Goal: Communication & Community: Ask a question

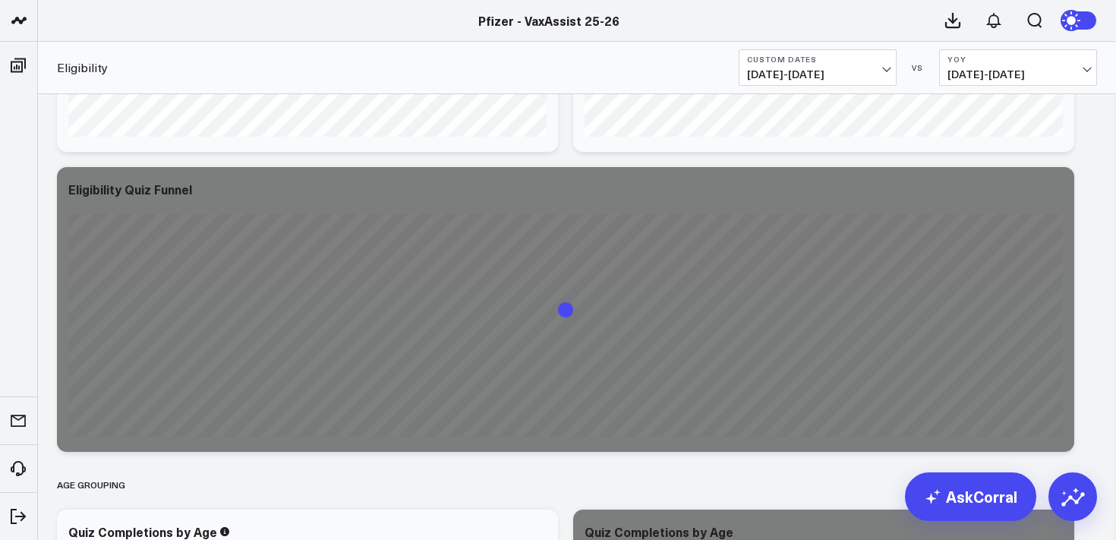
scroll to position [869, 0]
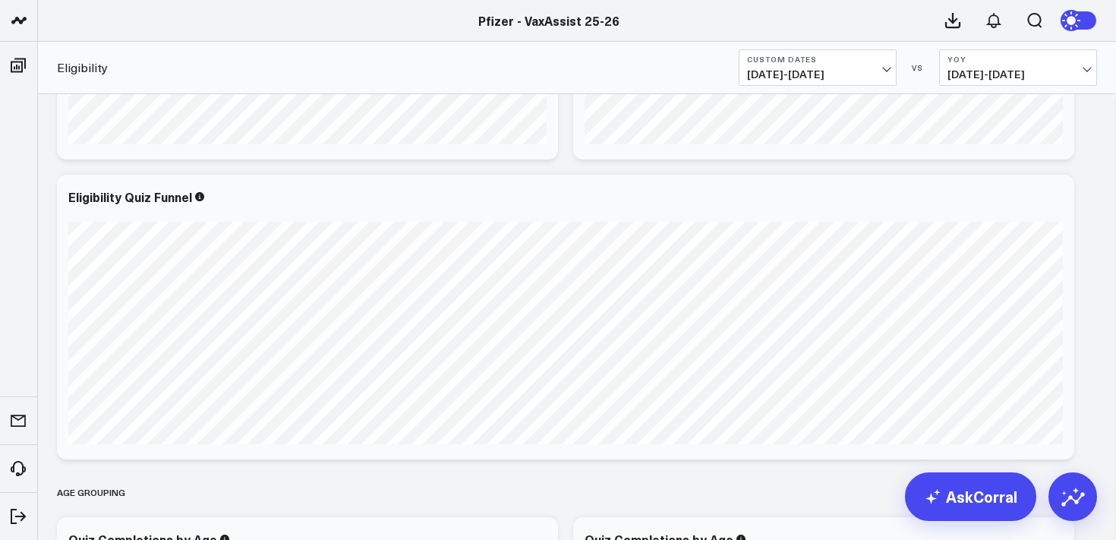
click at [1044, 72] on span "[DATE] - [DATE]" at bounding box center [1017, 74] width 141 height 12
click at [956, 164] on link "YoY" at bounding box center [1018, 159] width 156 height 29
click at [1009, 86] on div "Eligibility Custom Dates [DATE] - [DATE] VS YoY [DATE] - [DATE]" at bounding box center [577, 68] width 1078 height 52
click at [1009, 75] on span "[DATE] - [DATE]" at bounding box center [1017, 74] width 141 height 12
click at [963, 129] on link "MoM" at bounding box center [1018, 129] width 156 height 29
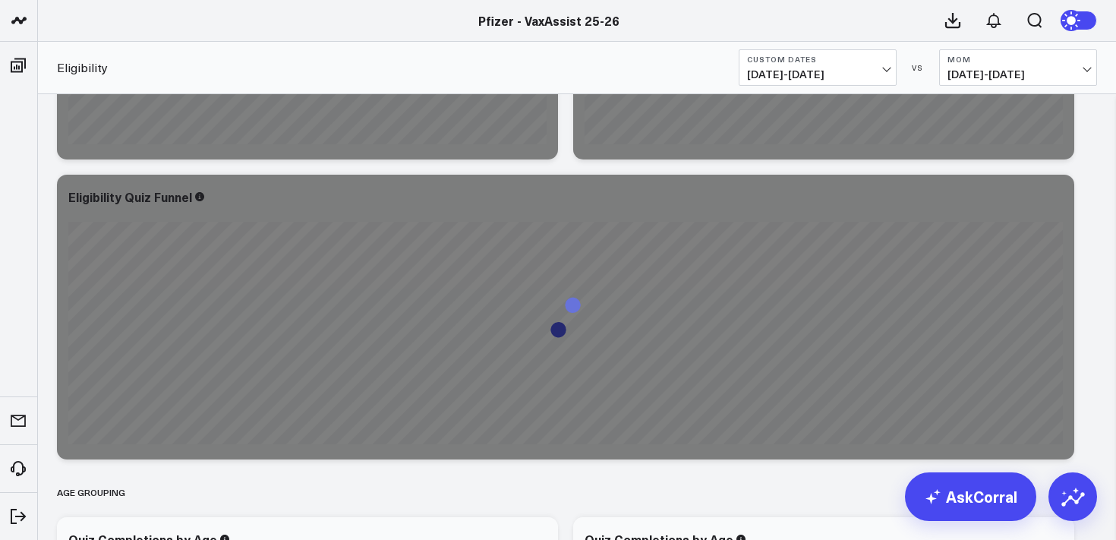
click at [1063, 72] on span "[DATE] - [DATE]" at bounding box center [1017, 74] width 141 height 12
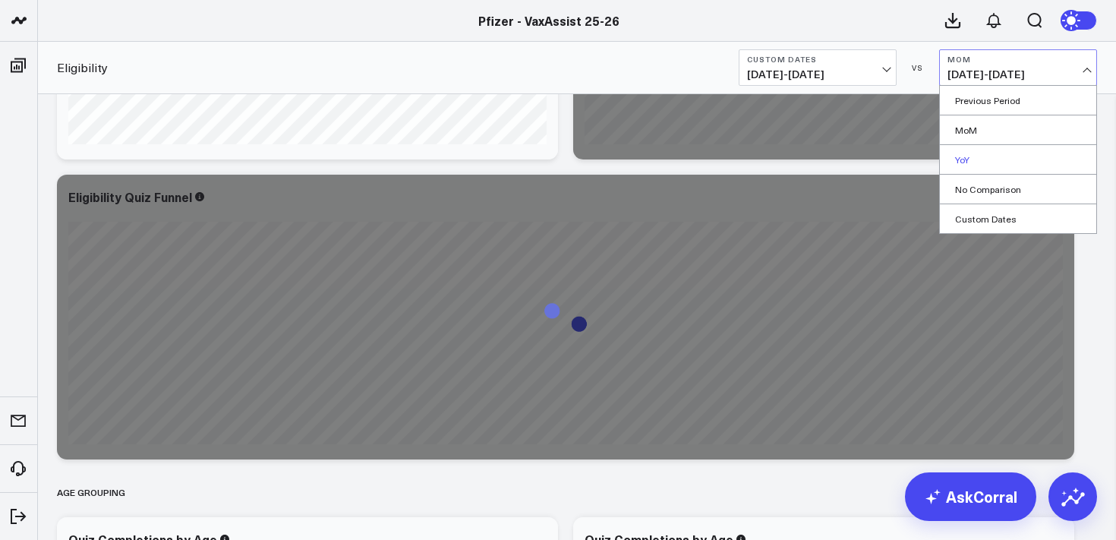
click at [959, 157] on link "YoY" at bounding box center [1018, 159] width 156 height 29
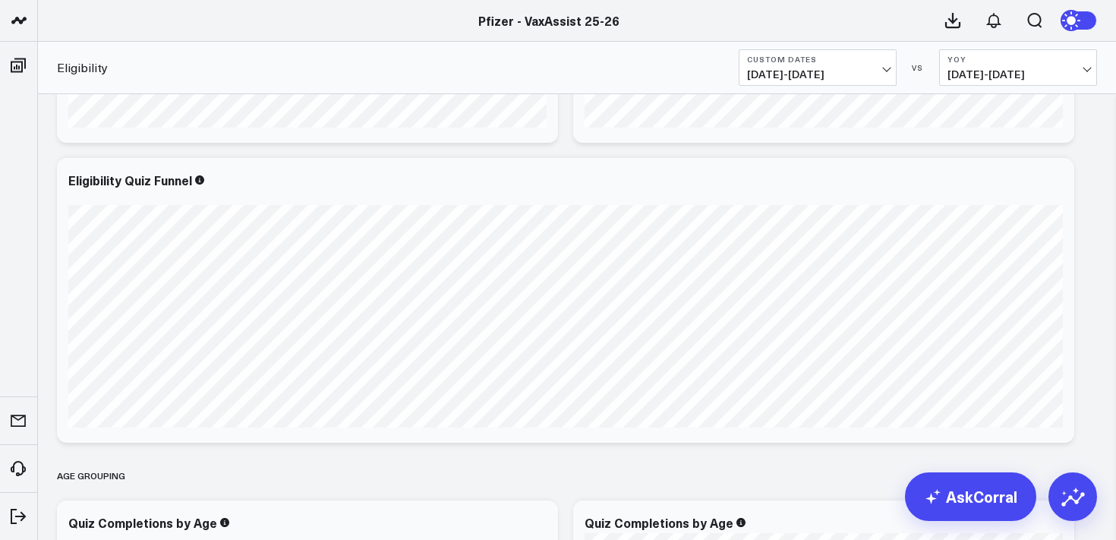
scroll to position [886, 0]
click at [829, 66] on button "Custom Dates [DATE] - [DATE]" at bounding box center [817, 67] width 158 height 36
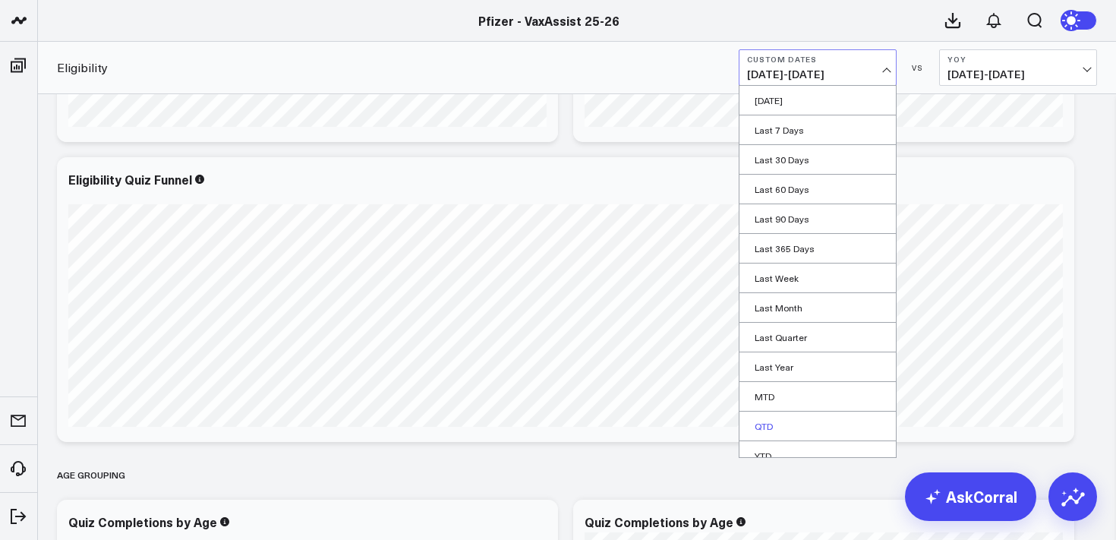
scroll to position [43, 0]
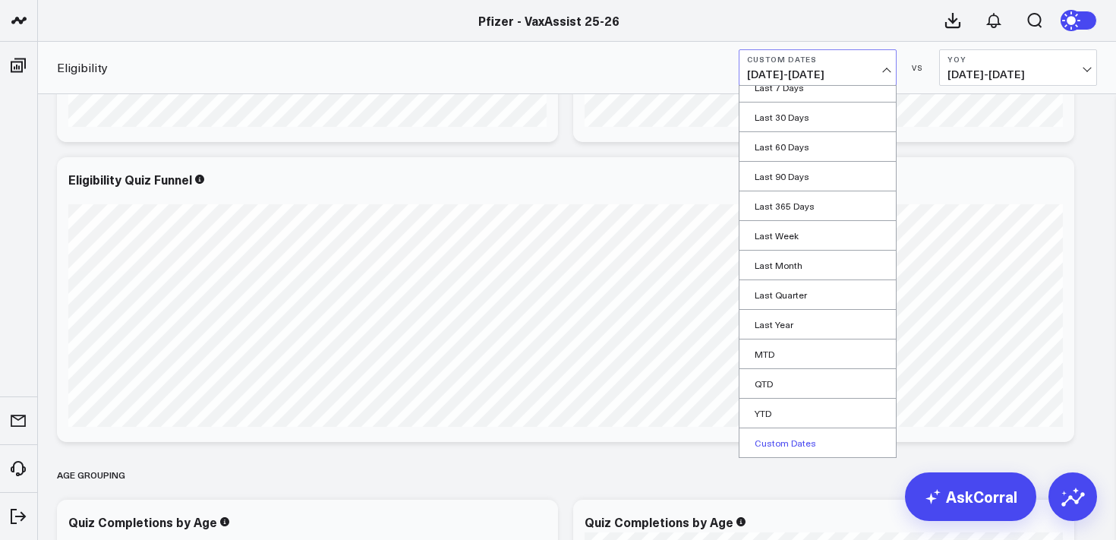
click at [776, 445] on link "Custom Dates" at bounding box center [817, 442] width 156 height 29
select select "8"
select select "2025"
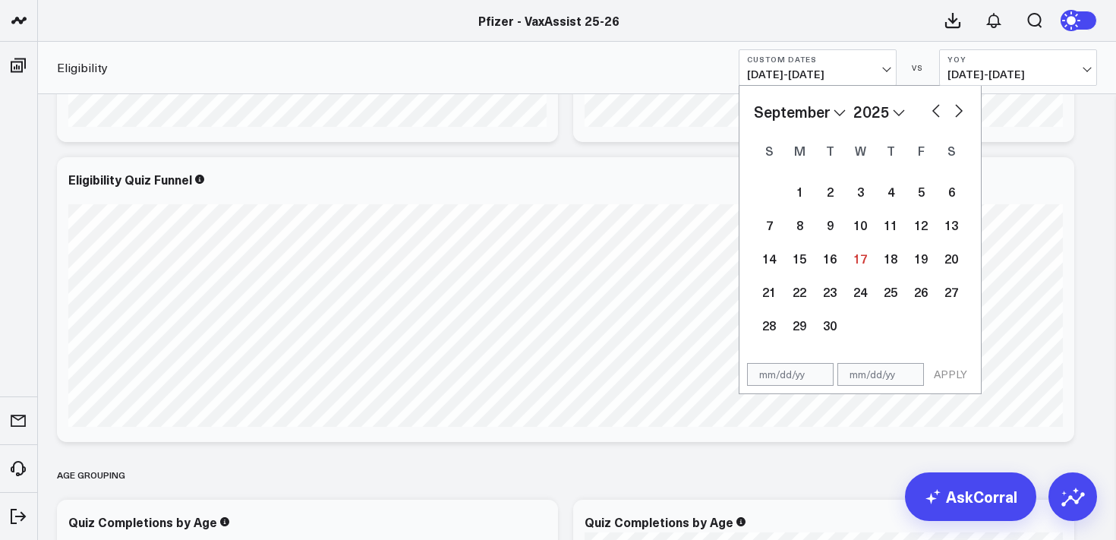
click at [932, 112] on button "button" at bounding box center [935, 109] width 15 height 18
select select "7"
select select "2025"
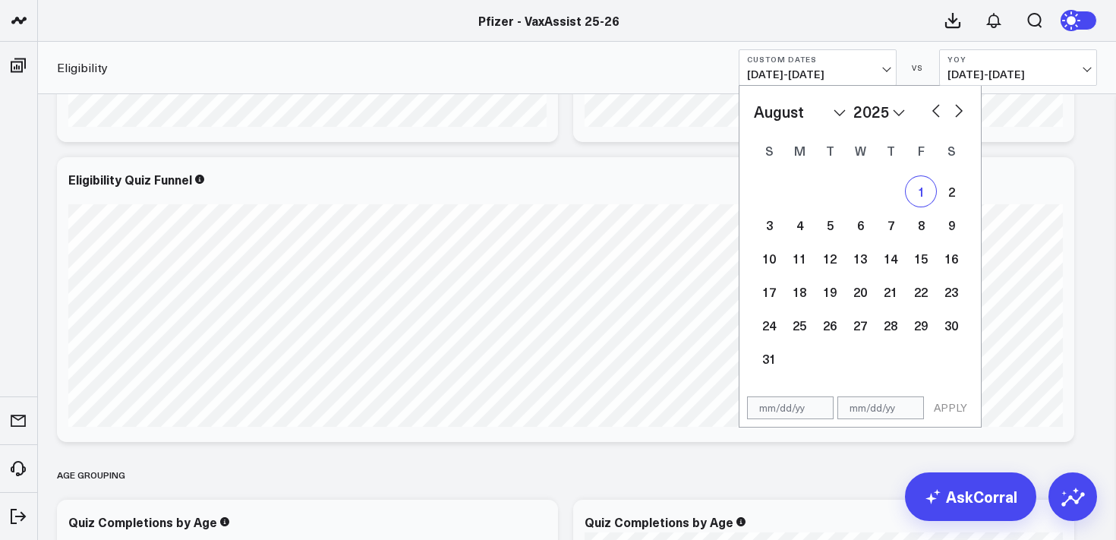
click at [921, 186] on div "1" at bounding box center [920, 191] width 30 height 30
type input "[DATE]"
select select "7"
select select "2025"
click at [953, 109] on button "button" at bounding box center [958, 109] width 15 height 18
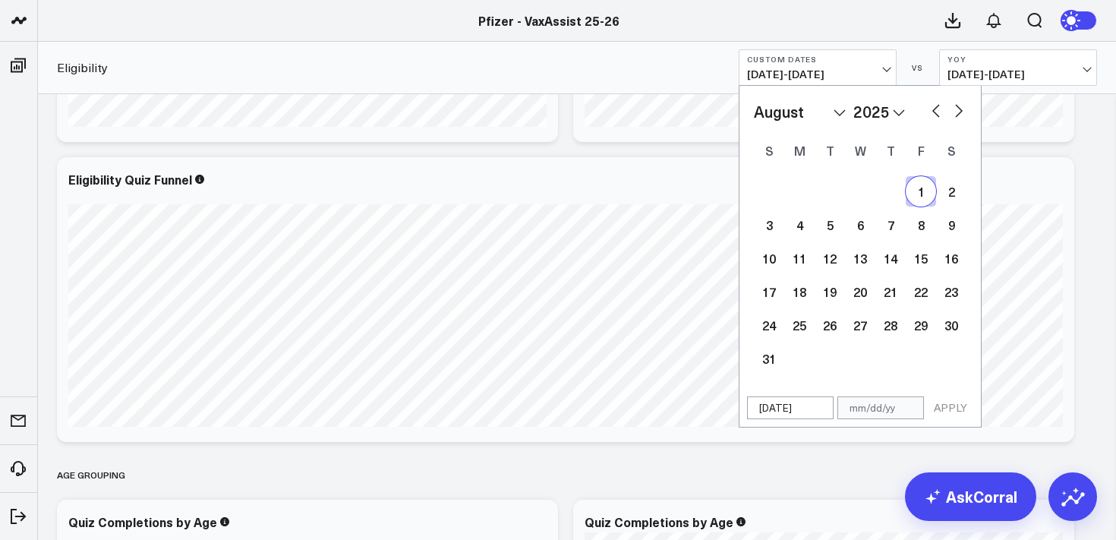
select select "8"
select select "2025"
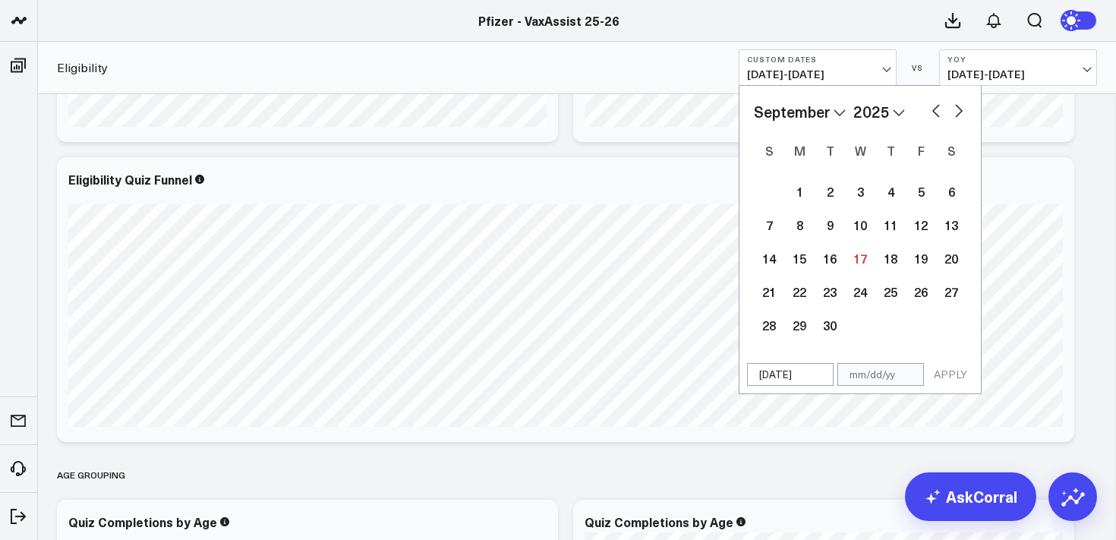
click at [953, 109] on button "button" at bounding box center [958, 109] width 15 height 18
select select "9"
select select "2025"
click at [930, 109] on button "button" at bounding box center [935, 109] width 15 height 18
select select "8"
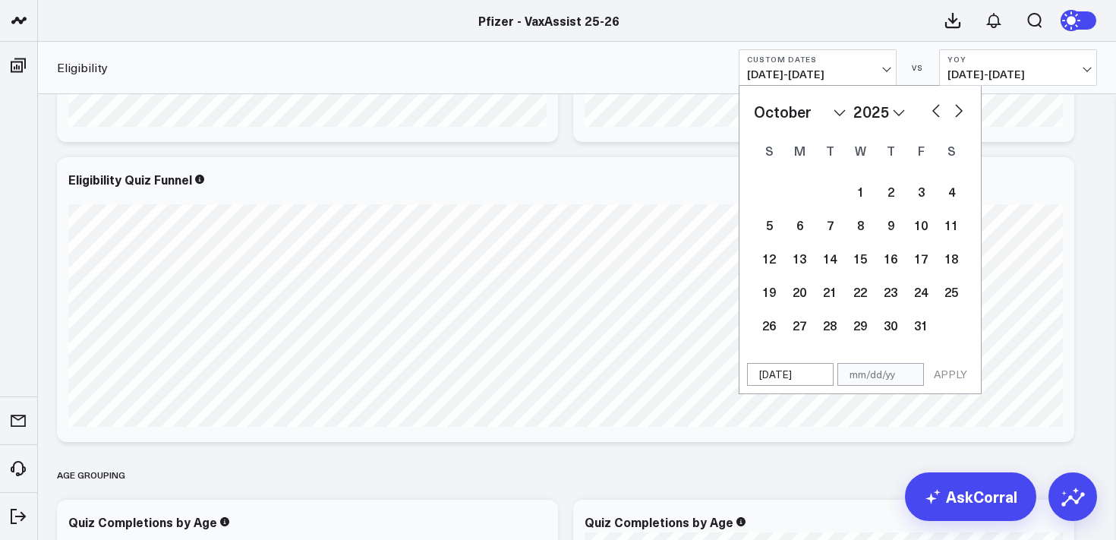
select select "2025"
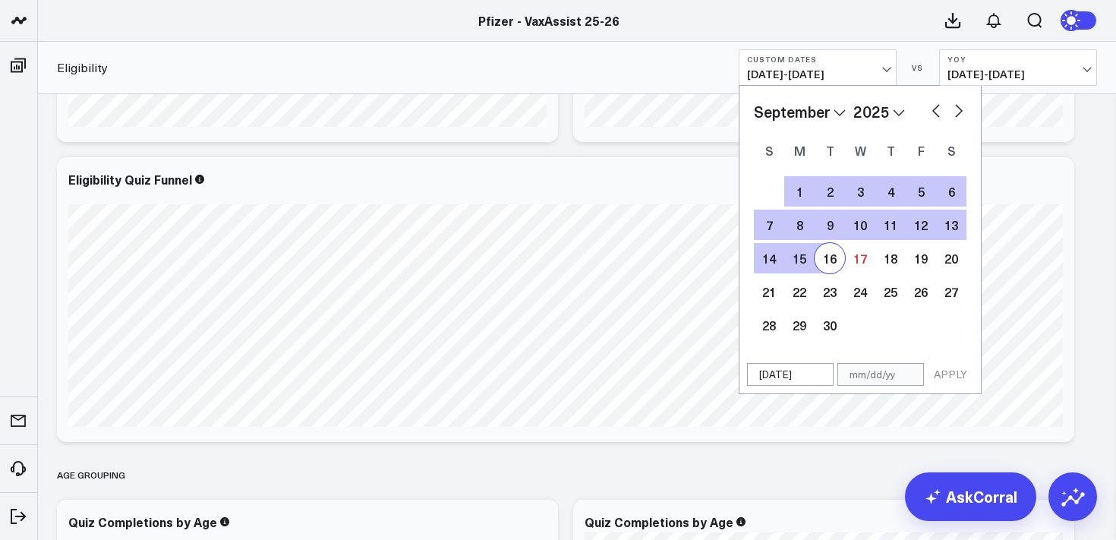
click at [829, 260] on div "16" at bounding box center [829, 258] width 30 height 30
type input "[DATE]"
select select "8"
select select "2025"
click at [956, 375] on button "APPLY" at bounding box center [950, 374] width 46 height 23
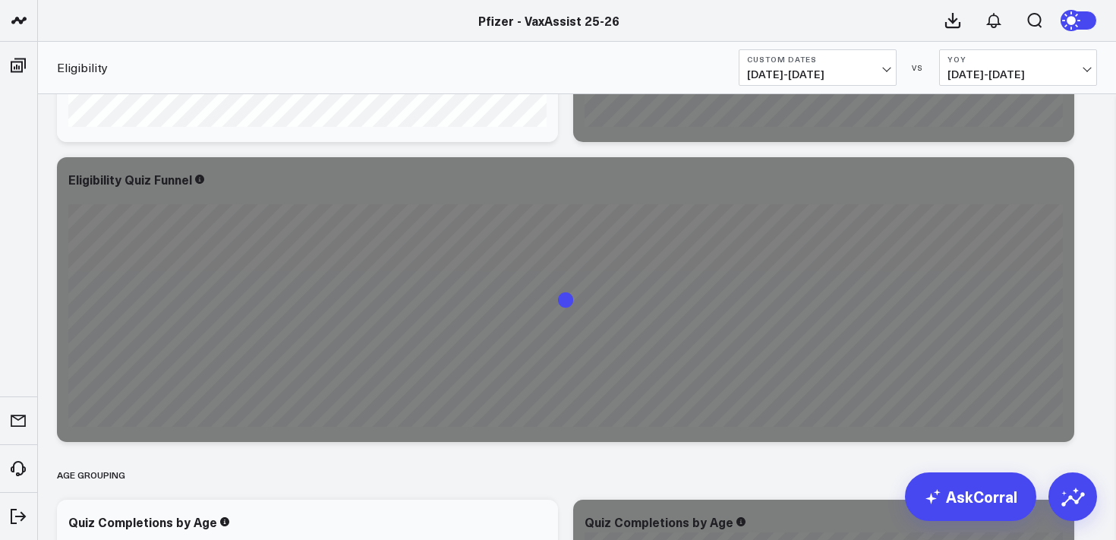
click at [1042, 68] on span "[DATE] - [DATE]" at bounding box center [1017, 74] width 141 height 12
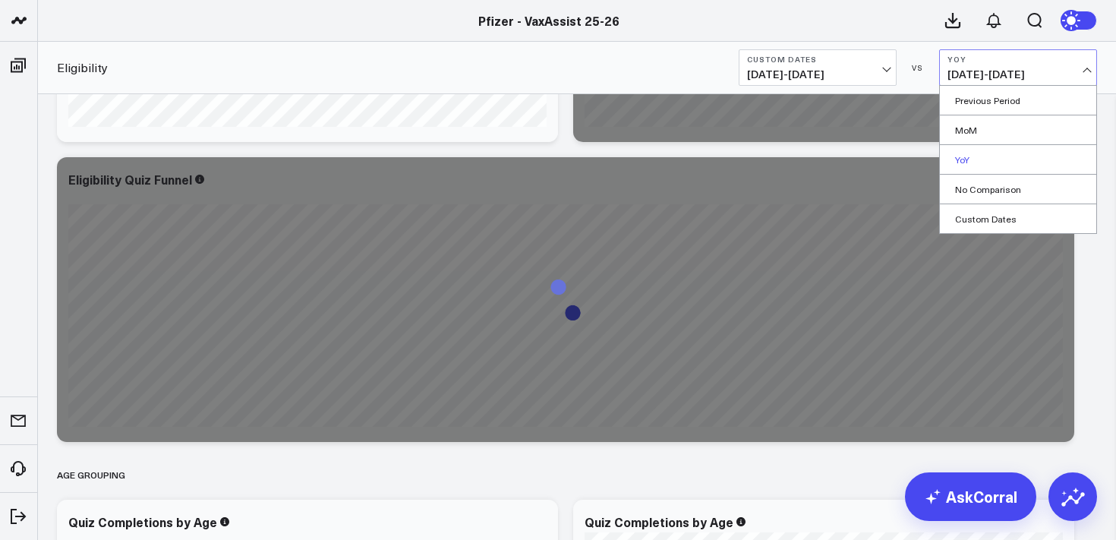
click at [962, 156] on link "YoY" at bounding box center [1018, 159] width 156 height 29
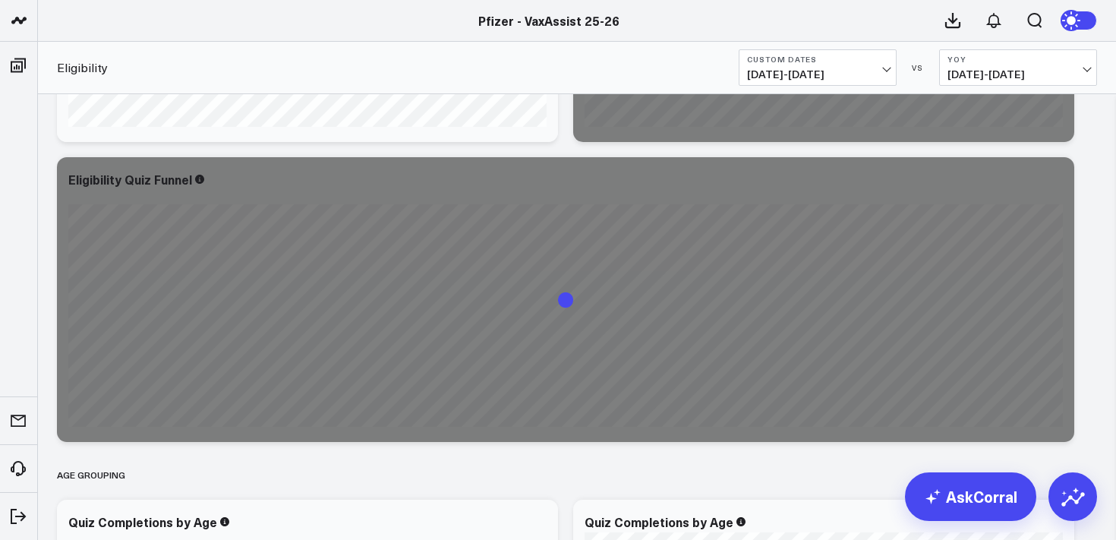
click at [1047, 70] on span "[DATE] - [DATE]" at bounding box center [1017, 74] width 141 height 12
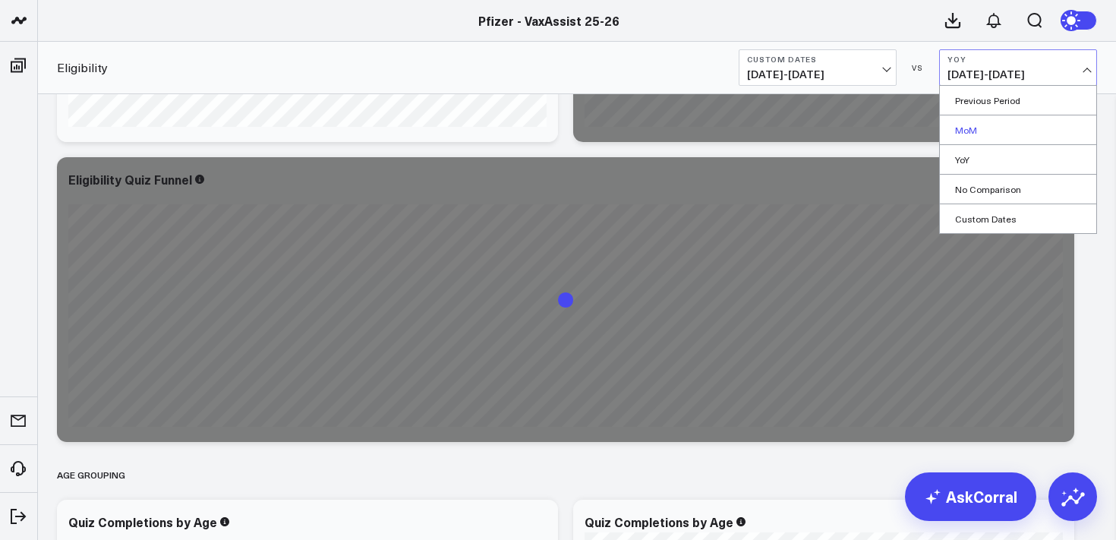
click at [966, 124] on link "MoM" at bounding box center [1018, 129] width 156 height 29
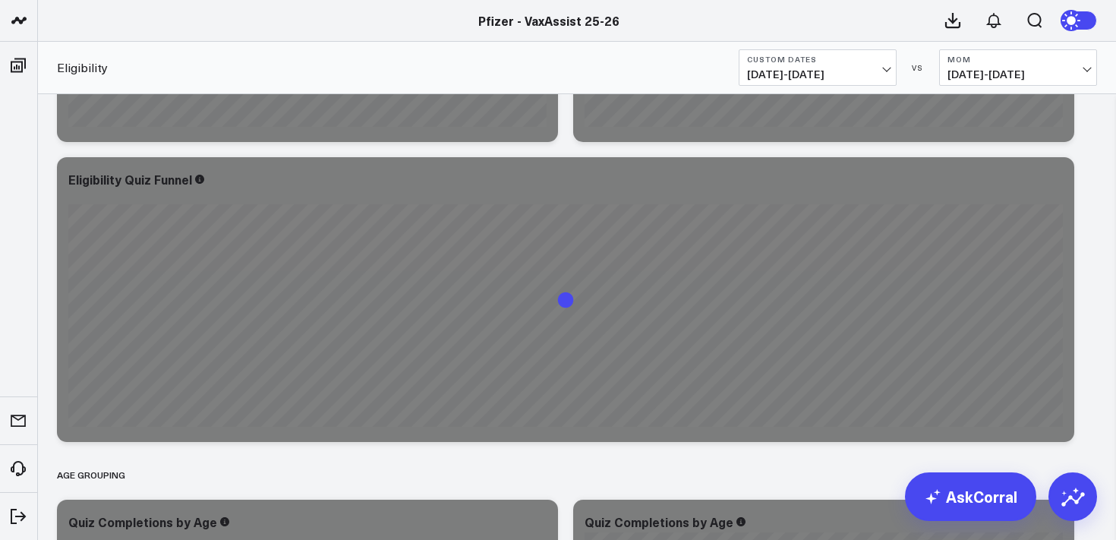
click at [1060, 77] on span "07/01/25 - 08/16/25" at bounding box center [1017, 74] width 141 height 12
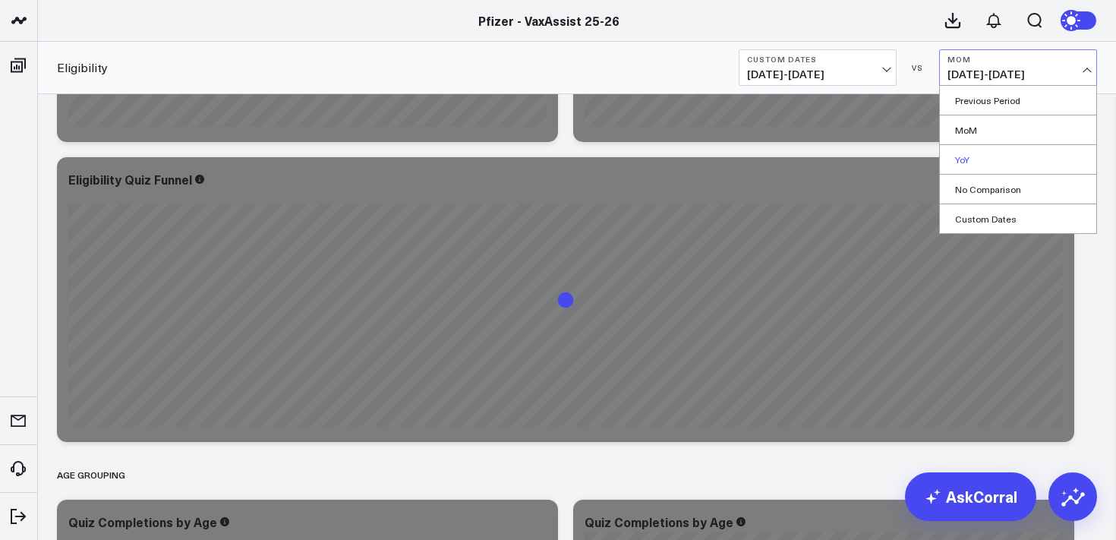
click at [965, 160] on link "YoY" at bounding box center [1018, 159] width 156 height 29
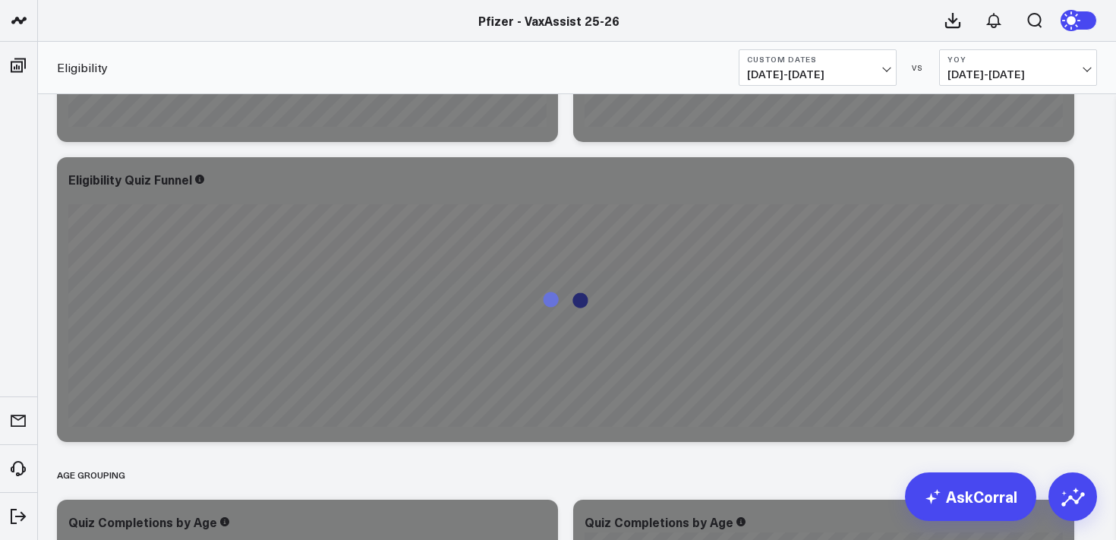
click at [1097, 147] on div "Overview Copy link to widget Ask support Comment Export PNG Eligibility Quiz Co…" at bounding box center [576, 471] width 1055 height 2526
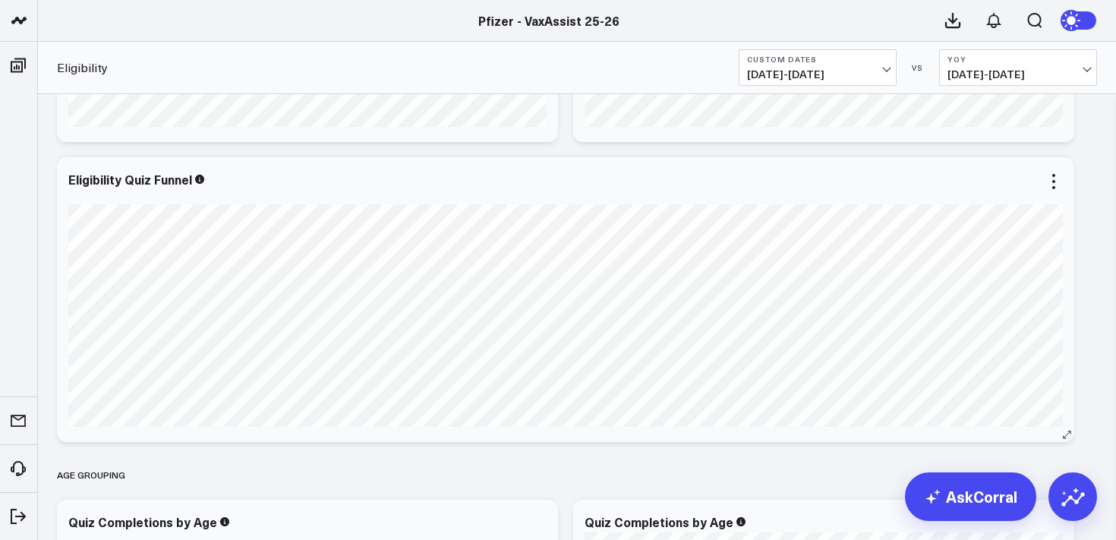
scroll to position [880, 0]
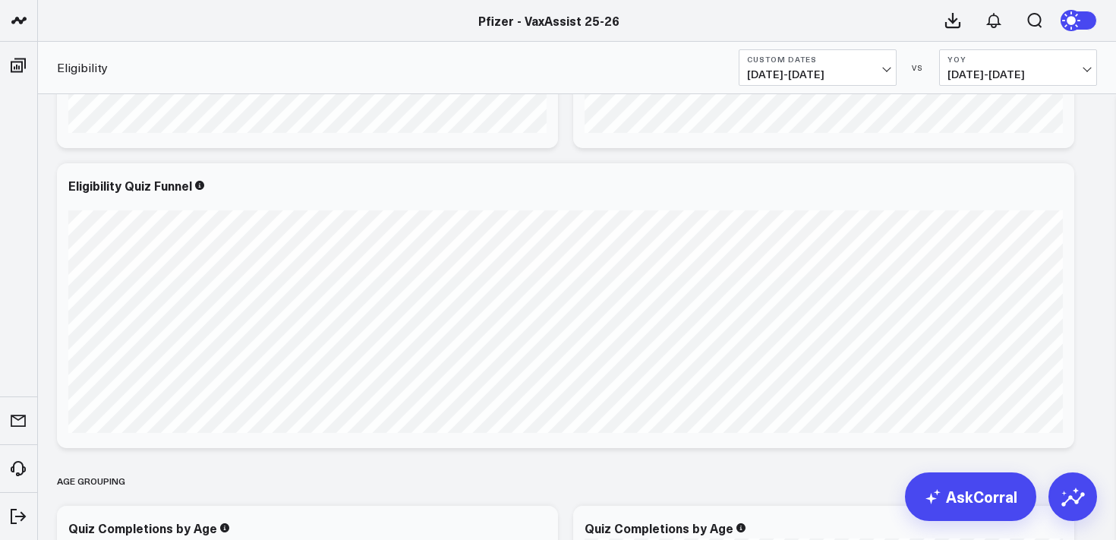
click at [835, 72] on span "08/01/25 - 09/16/25" at bounding box center [817, 74] width 141 height 12
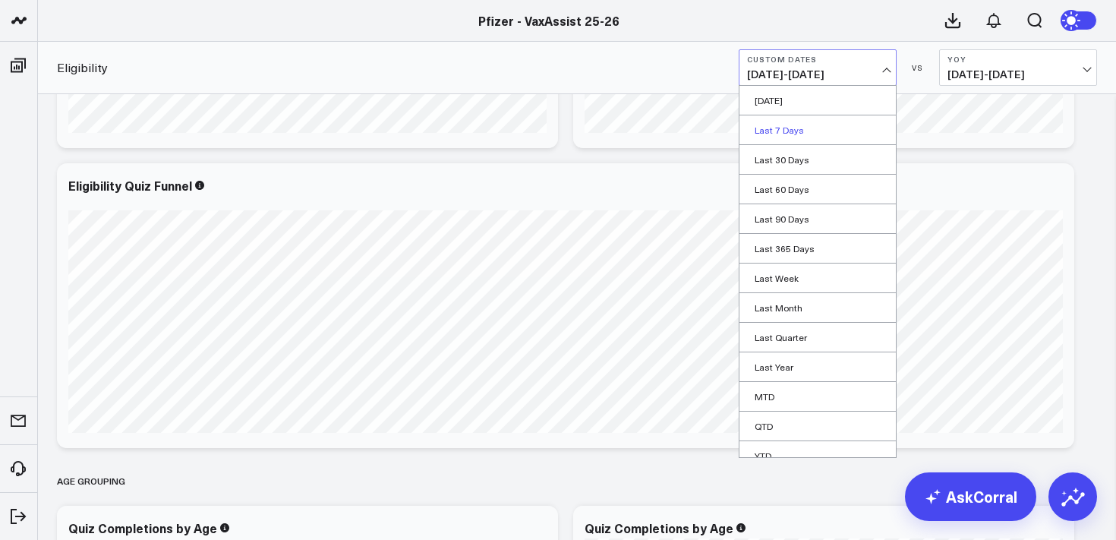
click at [782, 130] on link "Last 7 Days" at bounding box center [817, 129] width 156 height 29
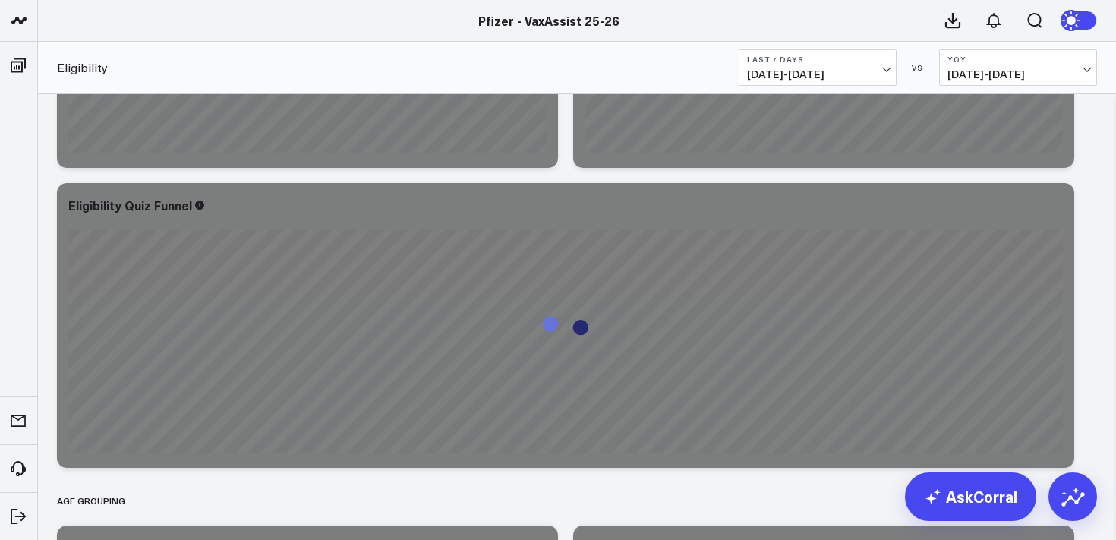
scroll to position [861, 0]
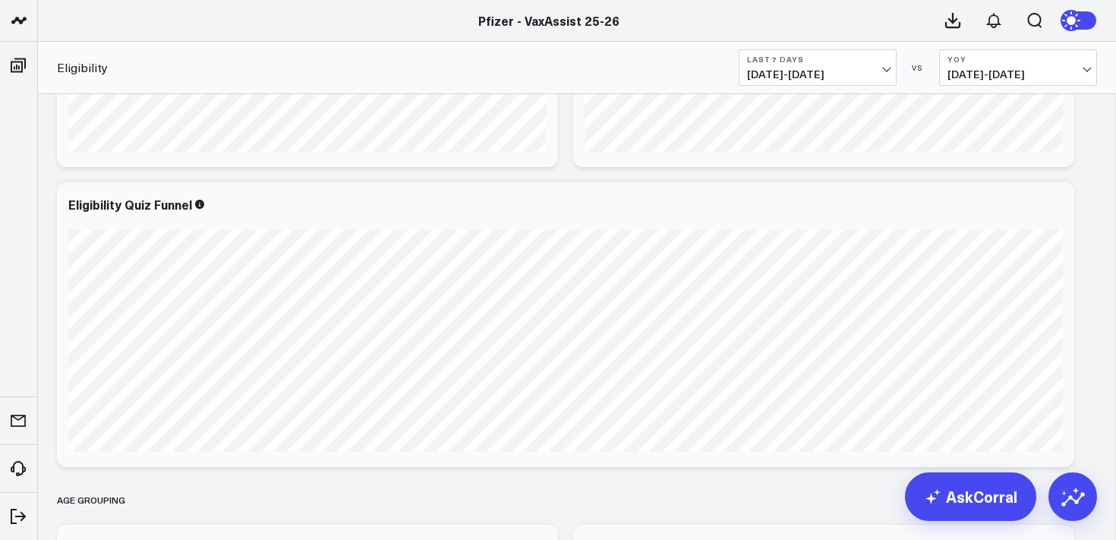
click at [831, 87] on div "Eligibility Last 7 Days 09/10/25 - 09/16/25 VS YoY 08/01/24 - 09/16/24" at bounding box center [577, 68] width 1078 height 52
click at [823, 72] on span "09/10/25 - 09/16/25" at bounding box center [817, 74] width 141 height 12
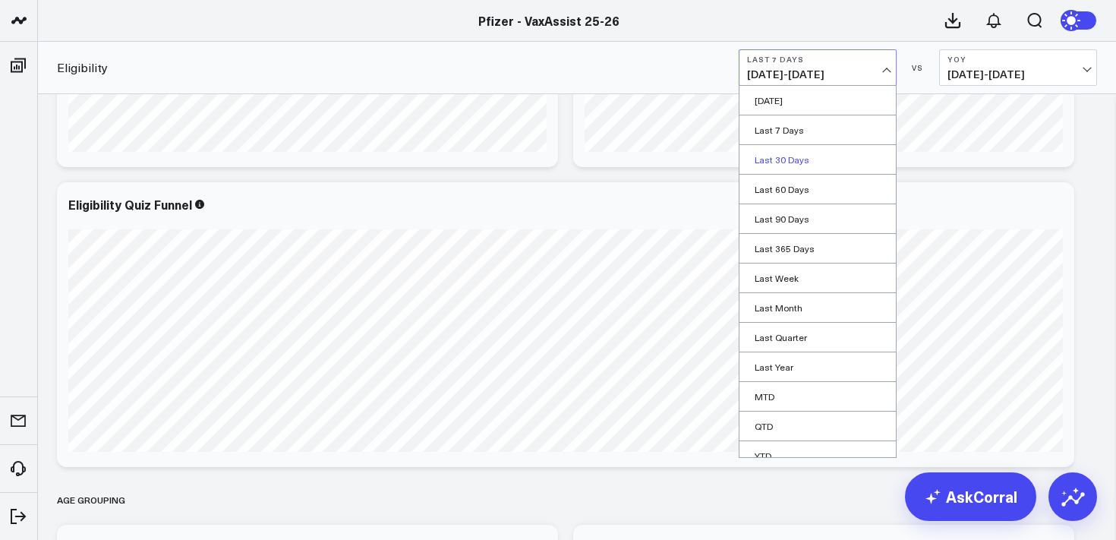
click at [789, 159] on link "Last 30 Days" at bounding box center [817, 159] width 156 height 29
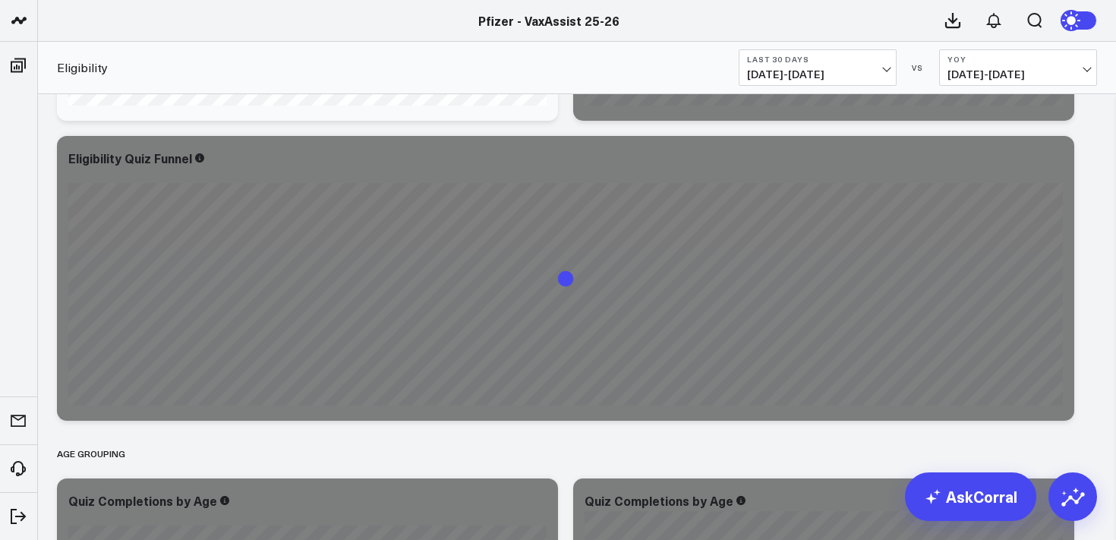
scroll to position [909, 0]
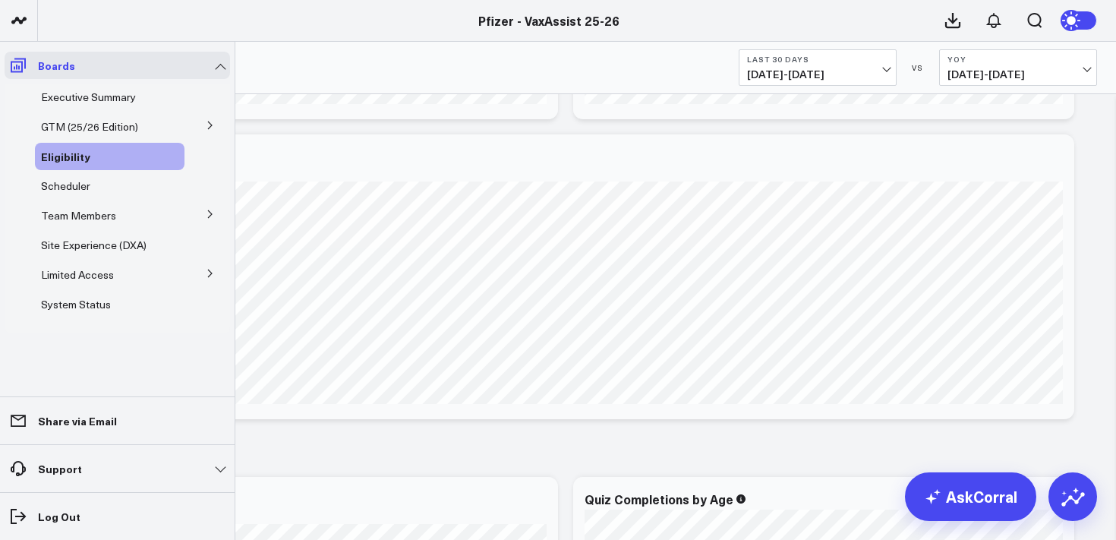
click at [14, 66] on icon at bounding box center [18, 65] width 18 height 18
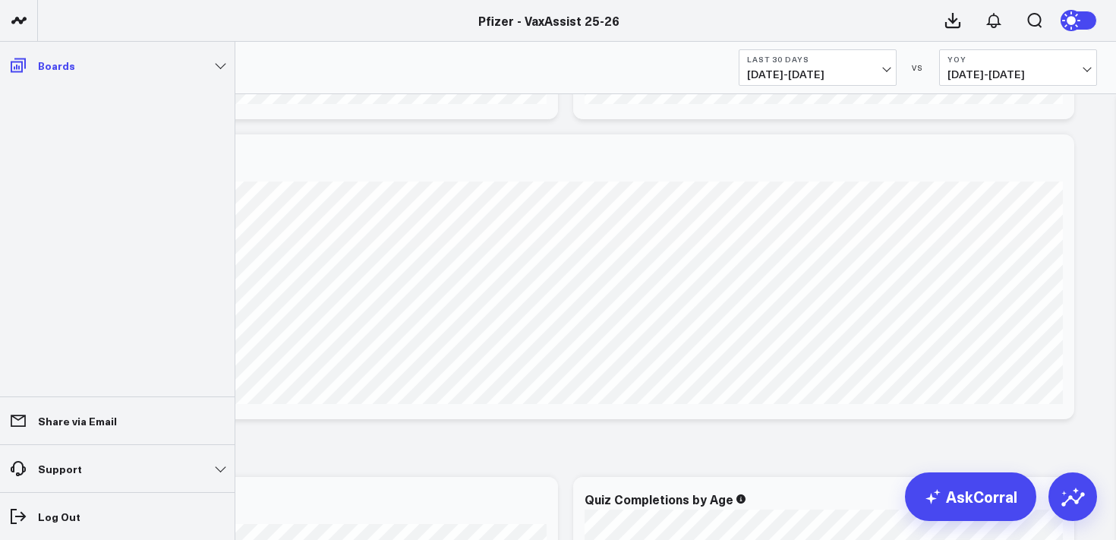
click at [14, 66] on icon at bounding box center [18, 65] width 18 height 18
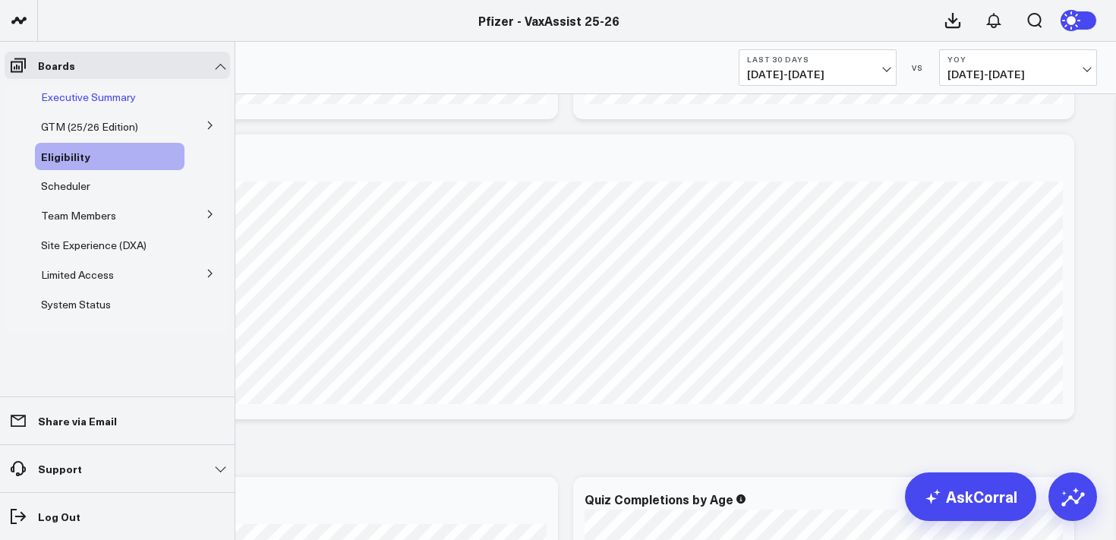
click at [84, 90] on span "Executive Summary" at bounding box center [88, 97] width 95 height 14
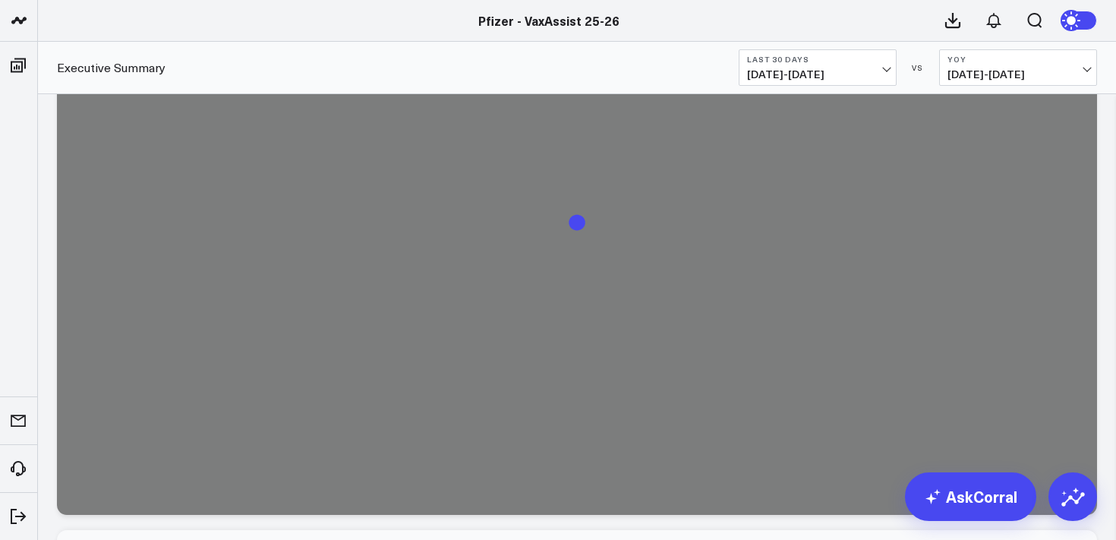
scroll to position [4318, 0]
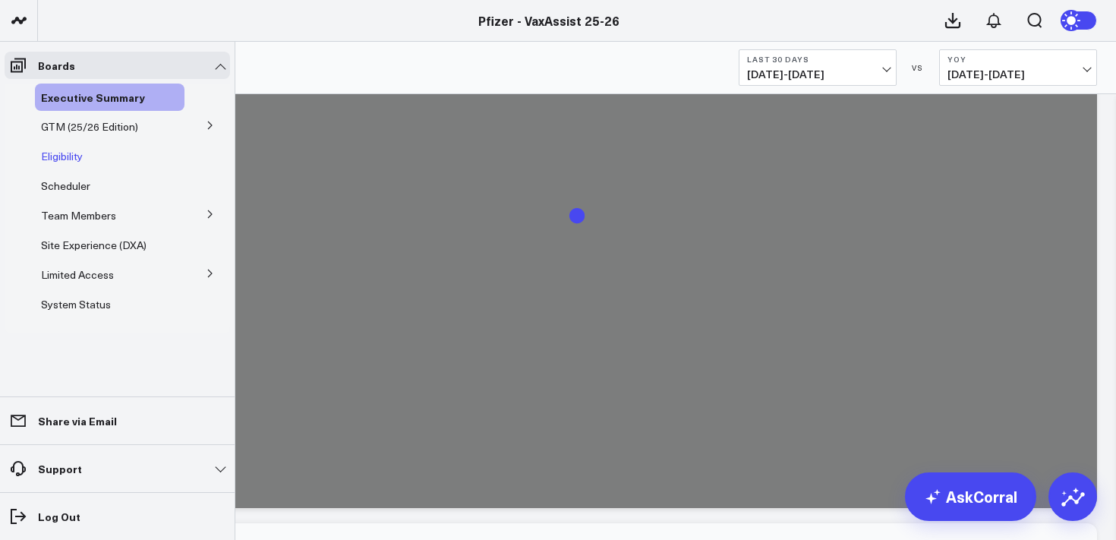
click at [56, 152] on span "Eligibility" at bounding box center [62, 156] width 42 height 14
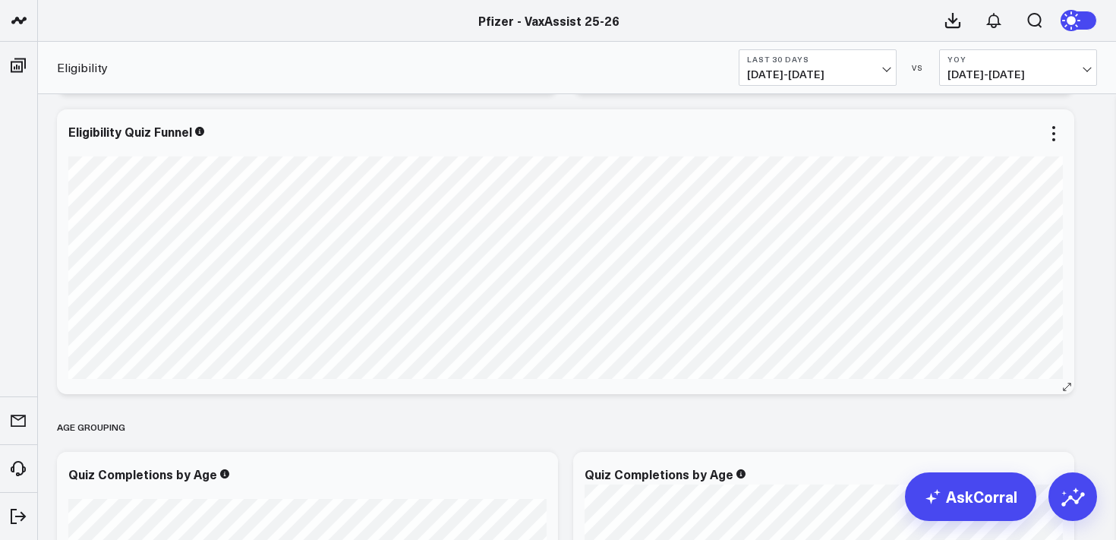
scroll to position [937, 0]
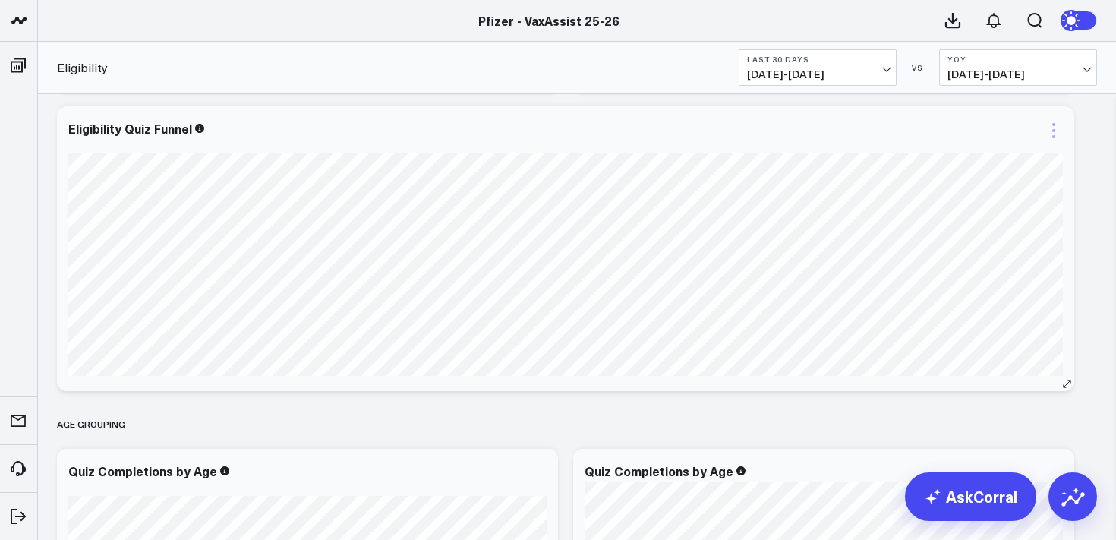
click at [1059, 129] on icon at bounding box center [1053, 130] width 18 height 18
click at [993, 187] on button "Ask support" at bounding box center [992, 185] width 110 height 14
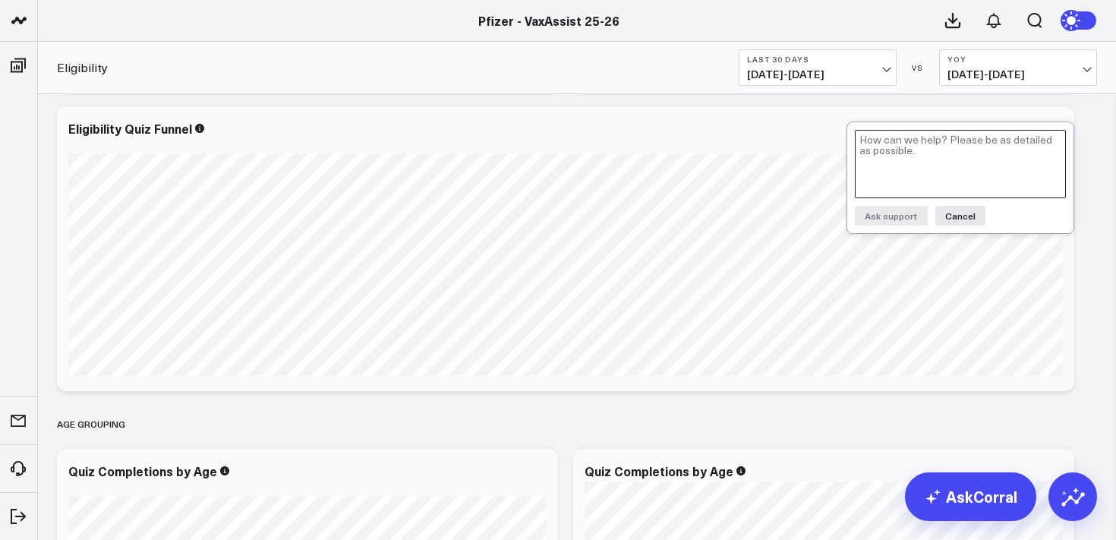
click at [958, 169] on textarea at bounding box center [960, 164] width 211 height 68
type textarea "I"
paste textarea "only some ages get the RSV and PP question"
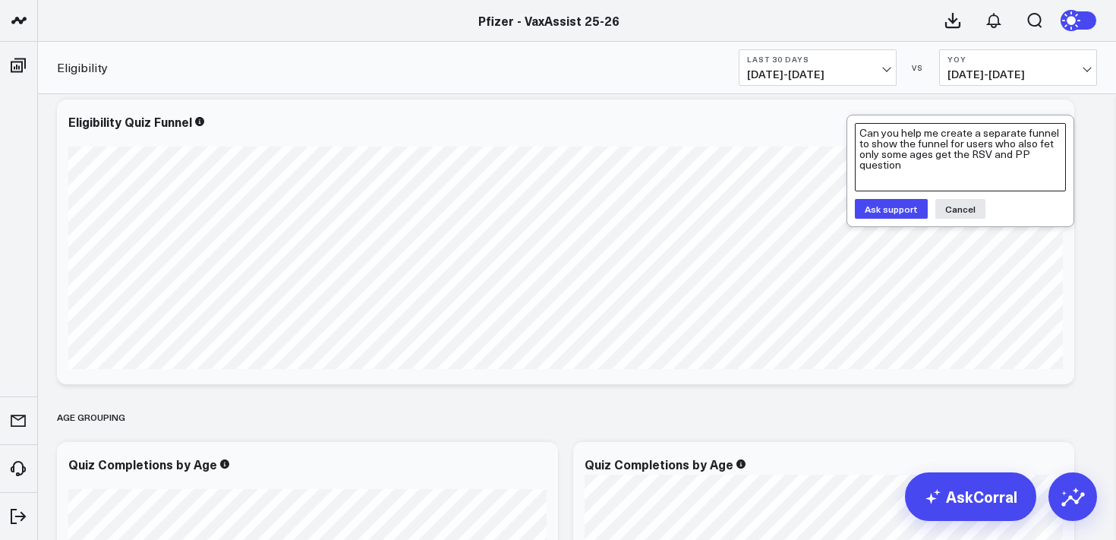
scroll to position [948, 0]
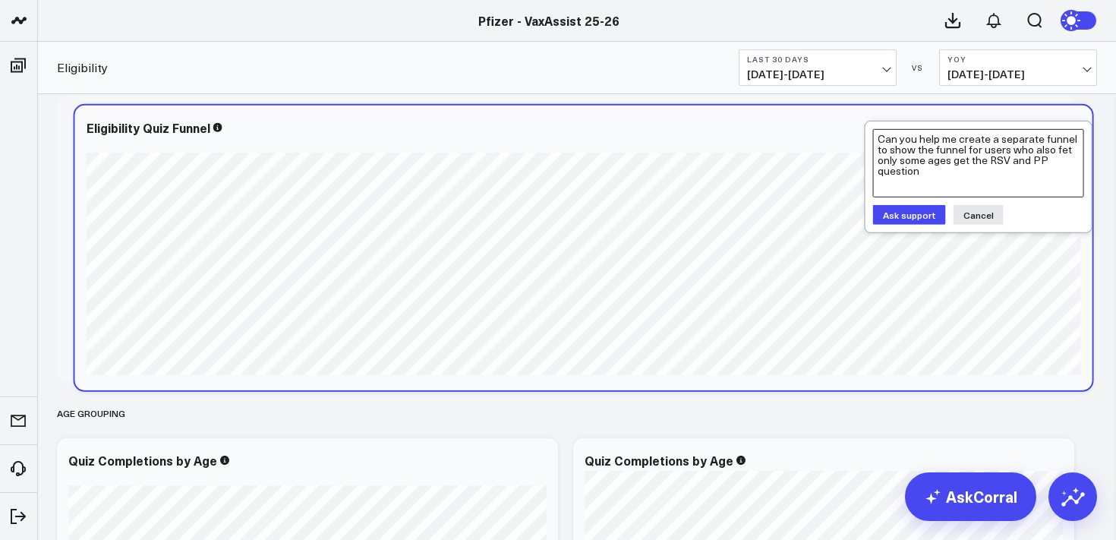
drag, startPoint x: 973, startPoint y: 151, endPoint x: 990, endPoint y: 161, distance: 20.1
click at [990, 161] on textarea "Can you help me create a separate funnel to show the funnel for users who also …" at bounding box center [978, 163] width 211 height 68
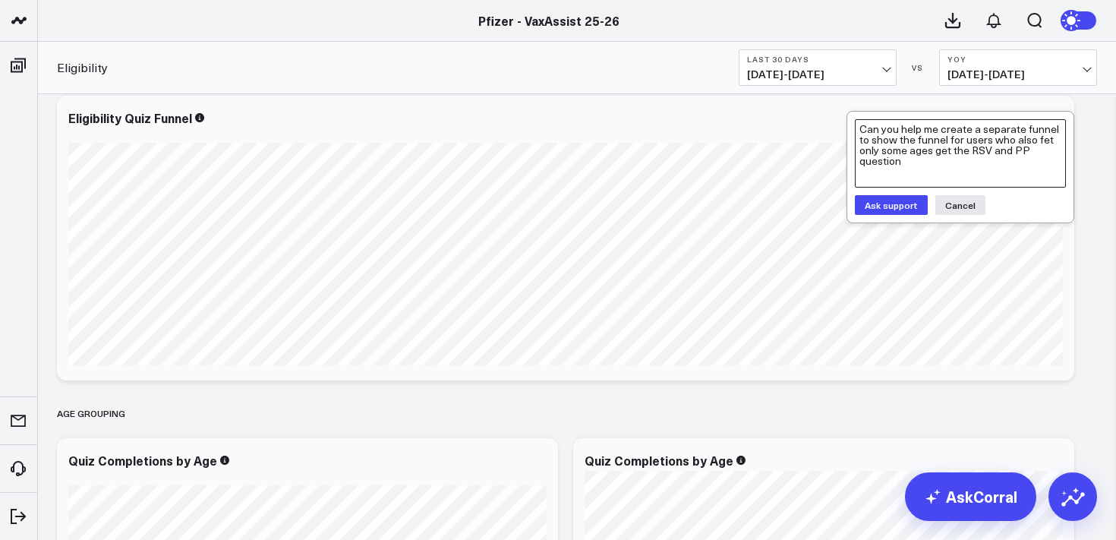
scroll to position [947, 0]
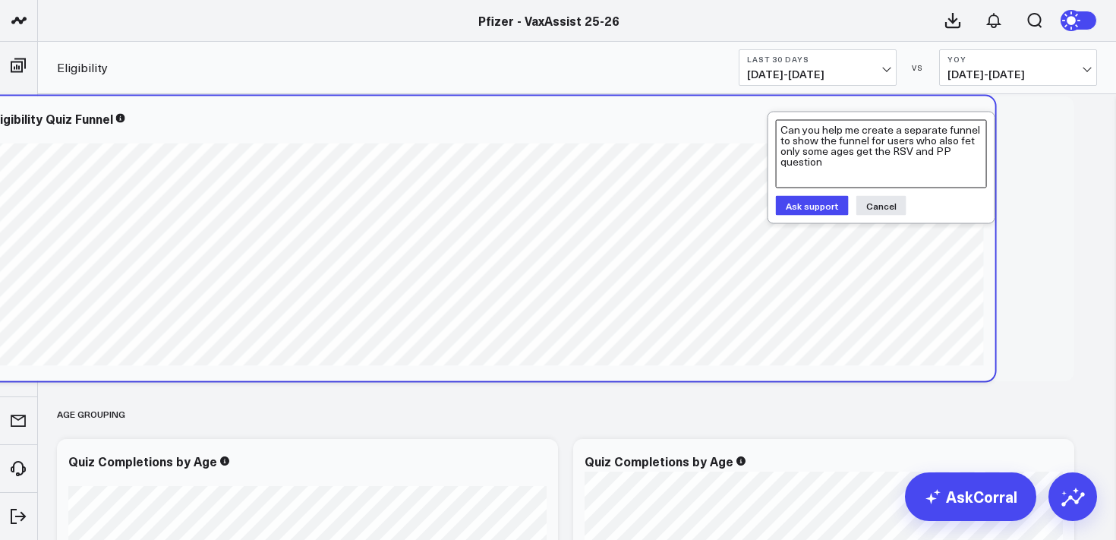
drag, startPoint x: 937, startPoint y: 153, endPoint x: 858, endPoint y: 153, distance: 79.7
click at [858, 153] on textarea "Can you help me create a separate funnel to show the funnel for users who also …" at bounding box center [881, 154] width 211 height 68
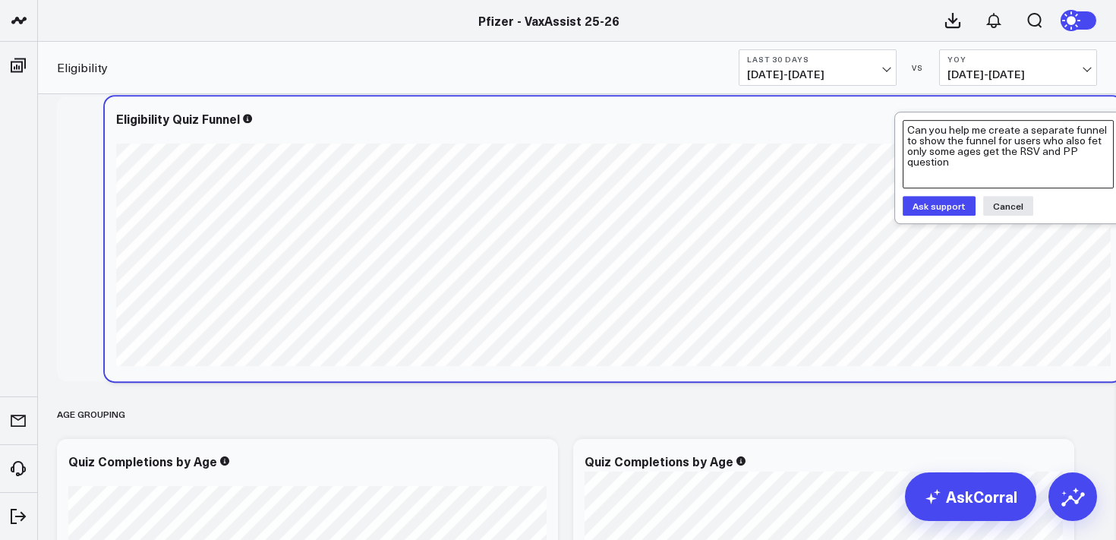
drag, startPoint x: 860, startPoint y: 153, endPoint x: 903, endPoint y: 153, distance: 43.3
click at [903, 153] on textarea "Can you help me create a separate funnel to show the funnel for users who also …" at bounding box center [1007, 154] width 211 height 68
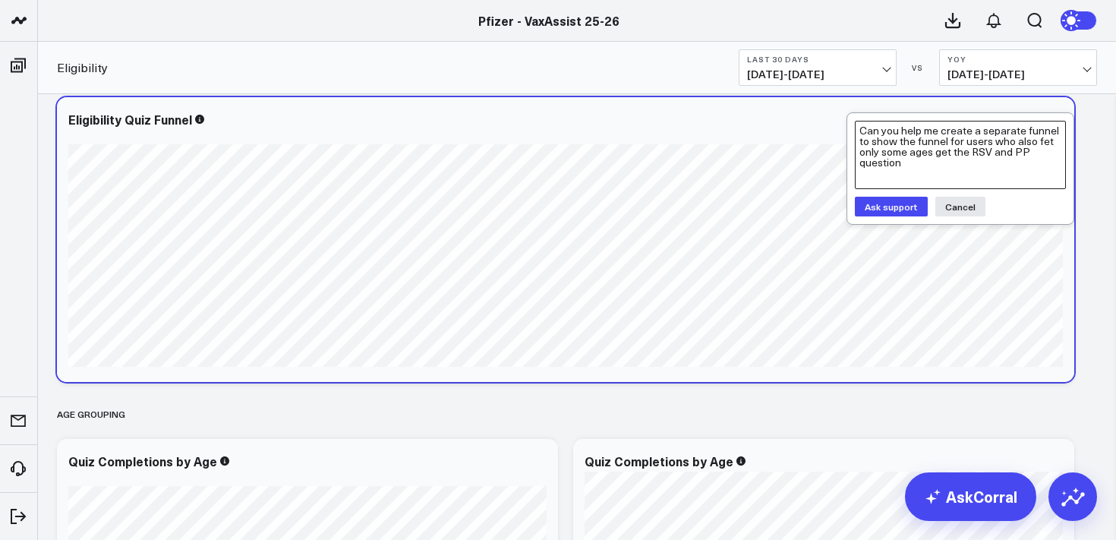
scroll to position [940, 0]
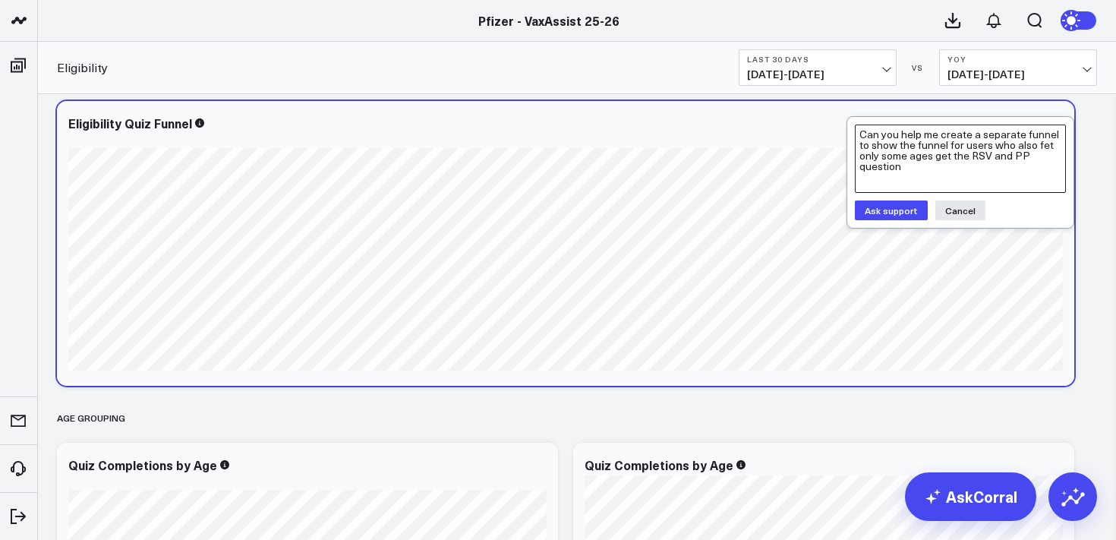
click at [936, 152] on textarea "Can you help me create a separate funnel to show the funnel for users who also …" at bounding box center [960, 158] width 211 height 68
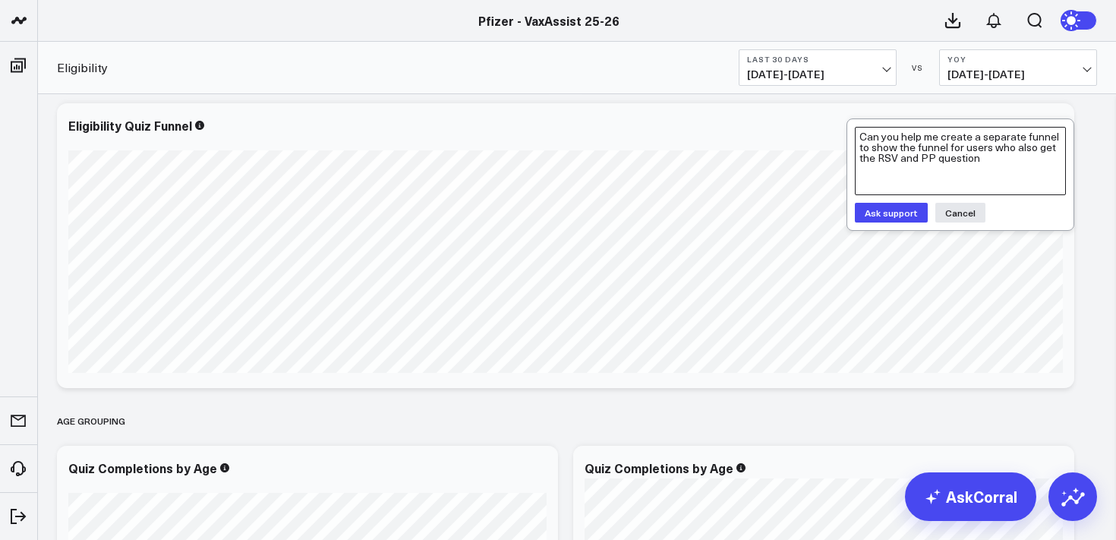
click at [982, 159] on textarea "Can you help me create a separate funnel to show the funnel for users who also …" at bounding box center [960, 161] width 211 height 68
click at [1036, 139] on textarea "Can you help me create a separate funnel to show the funnel for users who also …" at bounding box center [960, 161] width 211 height 68
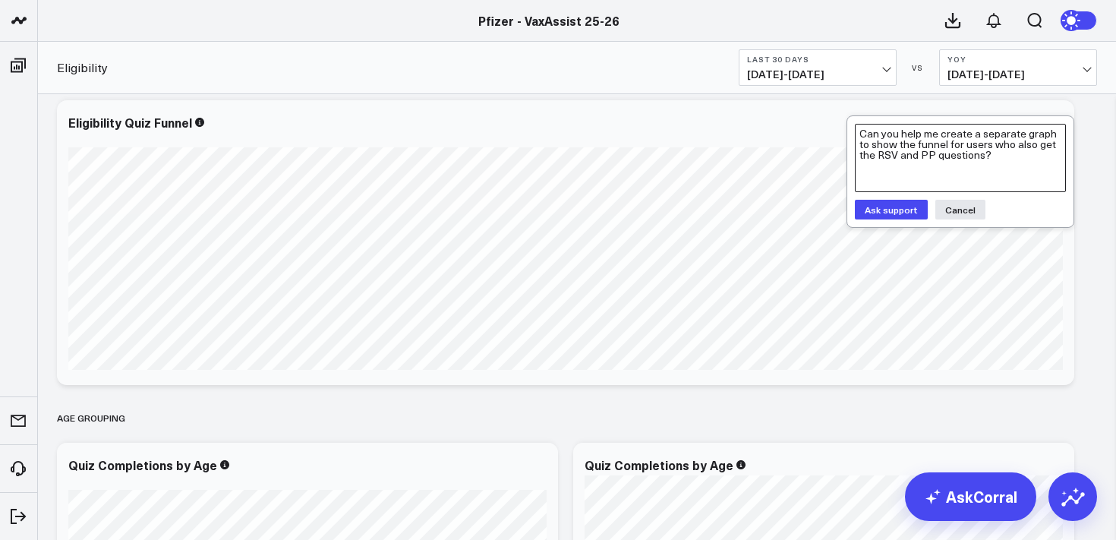
scroll to position [922, 0]
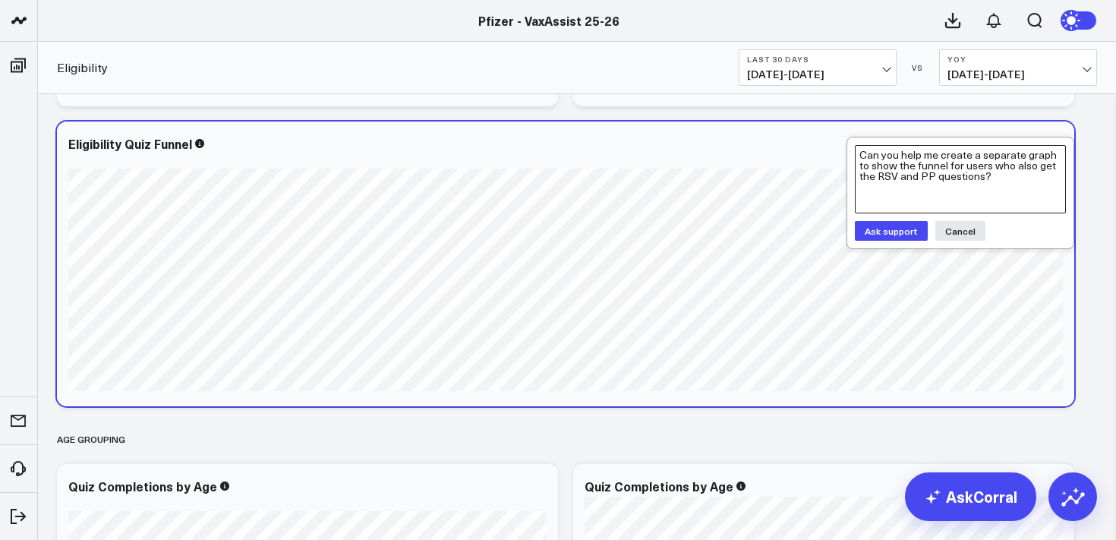
click at [948, 168] on textarea "Can you help me create a separate graph to show the funnel for users who also g…" at bounding box center [960, 179] width 211 height 68
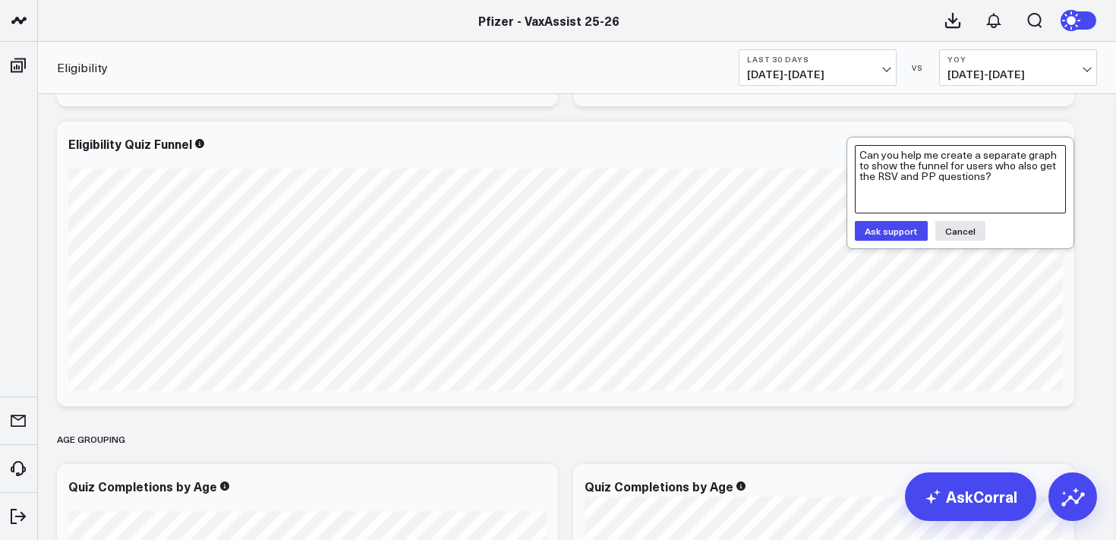
click at [1006, 175] on textarea "Can you help me create a separate graph to show the funnel for users who also g…" at bounding box center [960, 179] width 211 height 68
paste textarea "nly some ages get the RSV and PP question"
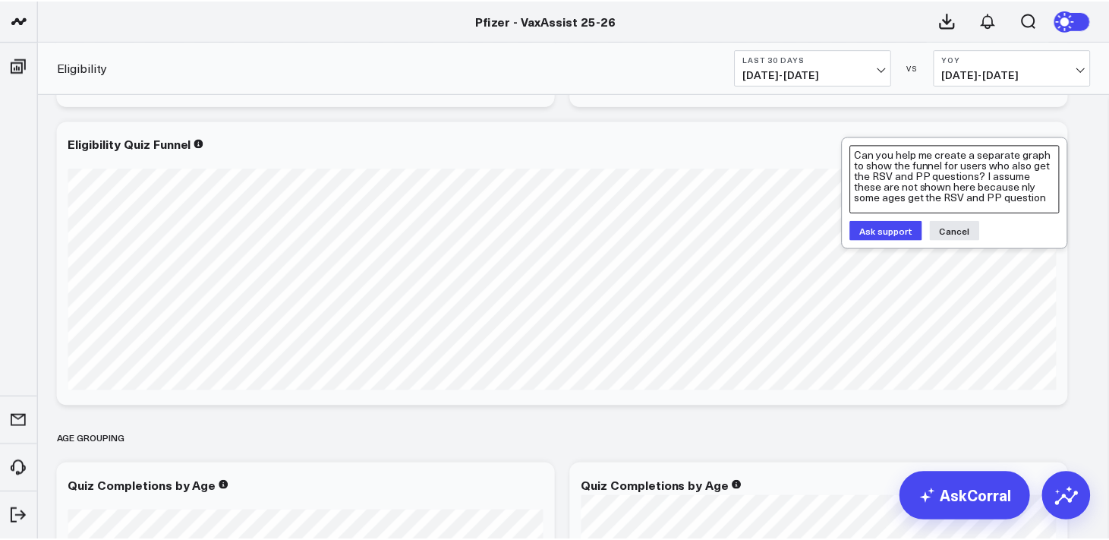
scroll to position [932, 0]
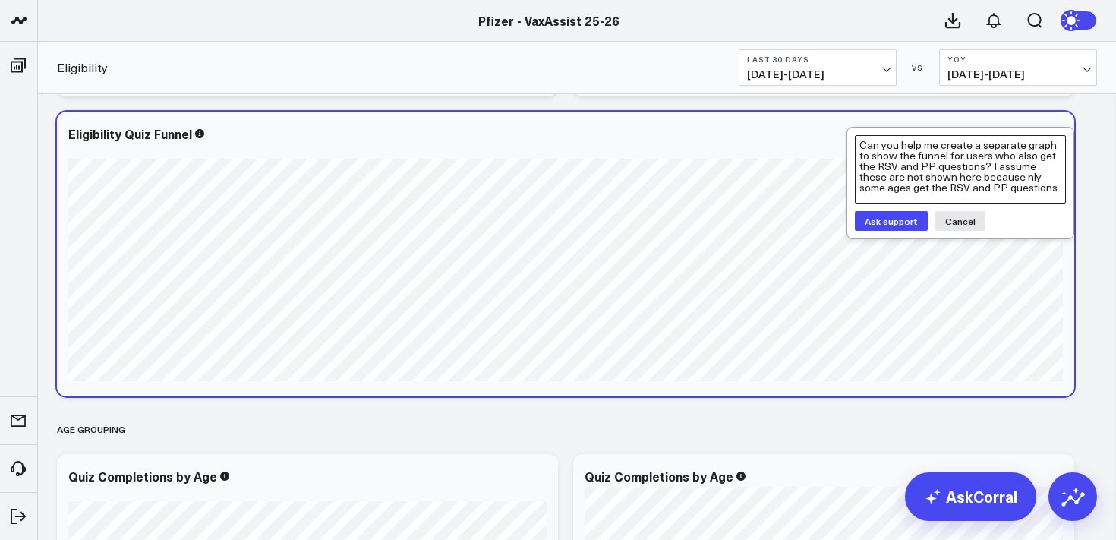
click at [999, 180] on textarea "Can you help me create a separate graph to show the funnel for users who also g…" at bounding box center [960, 169] width 211 height 68
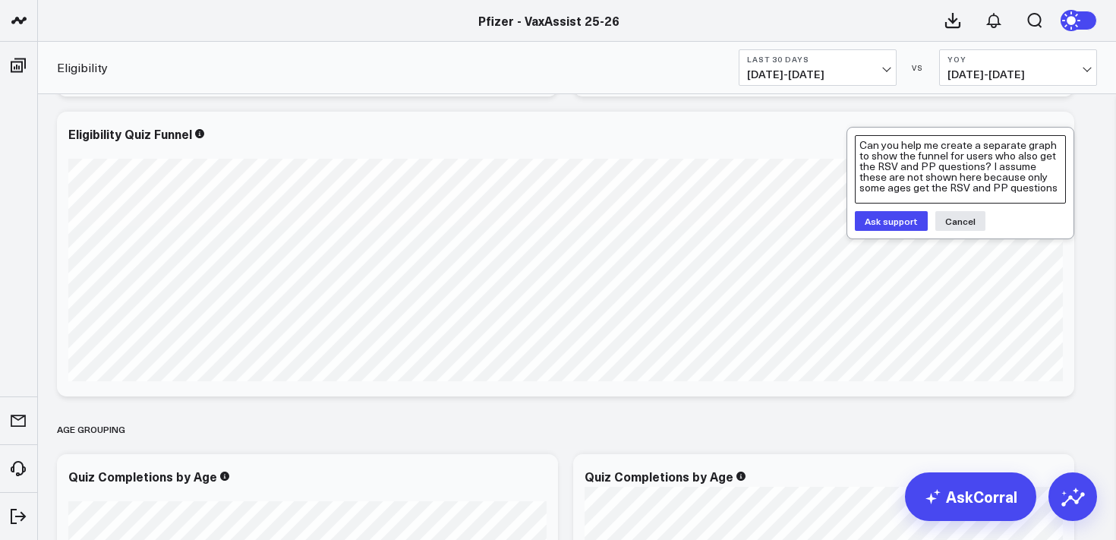
click at [1031, 190] on textarea "Can you help me create a separate graph to show the funnel for users who also g…" at bounding box center [960, 169] width 211 height 68
type textarea "Can you help me create a separate graph to show the funnel for users who also g…"
click at [907, 225] on button "Ask support" at bounding box center [891, 221] width 73 height 20
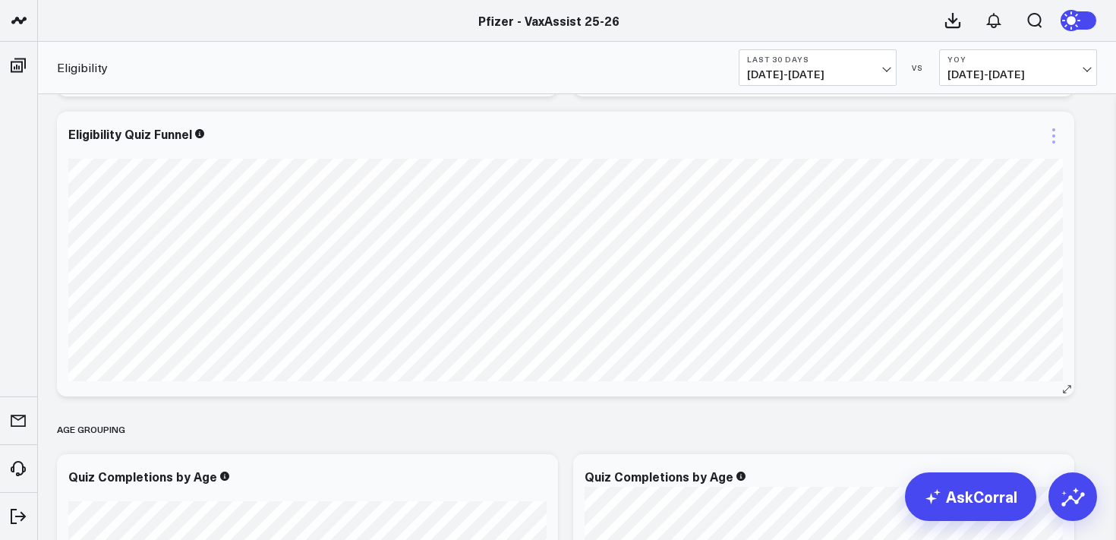
click at [1056, 135] on icon at bounding box center [1053, 136] width 18 height 18
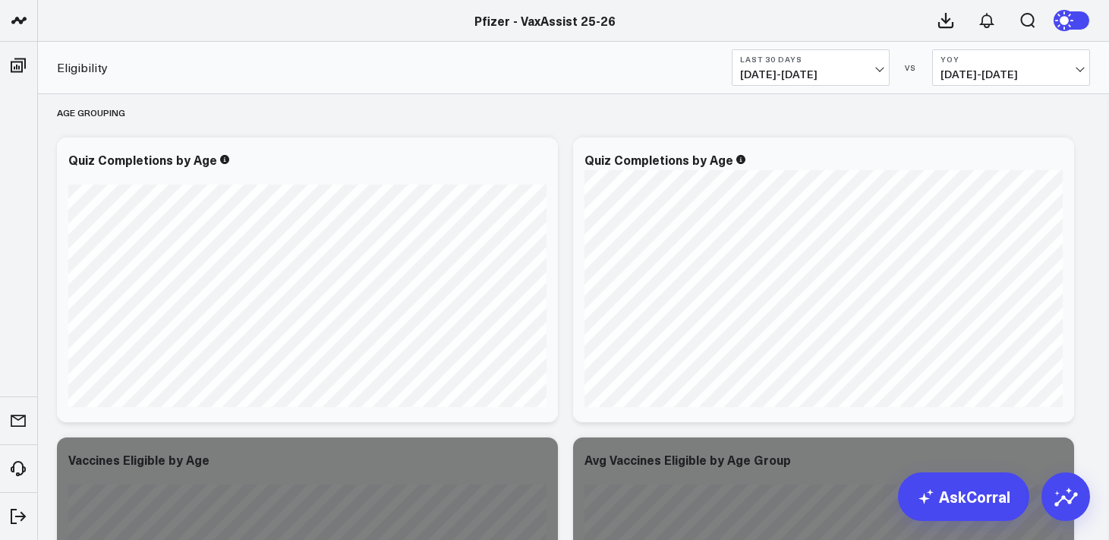
scroll to position [1239, 0]
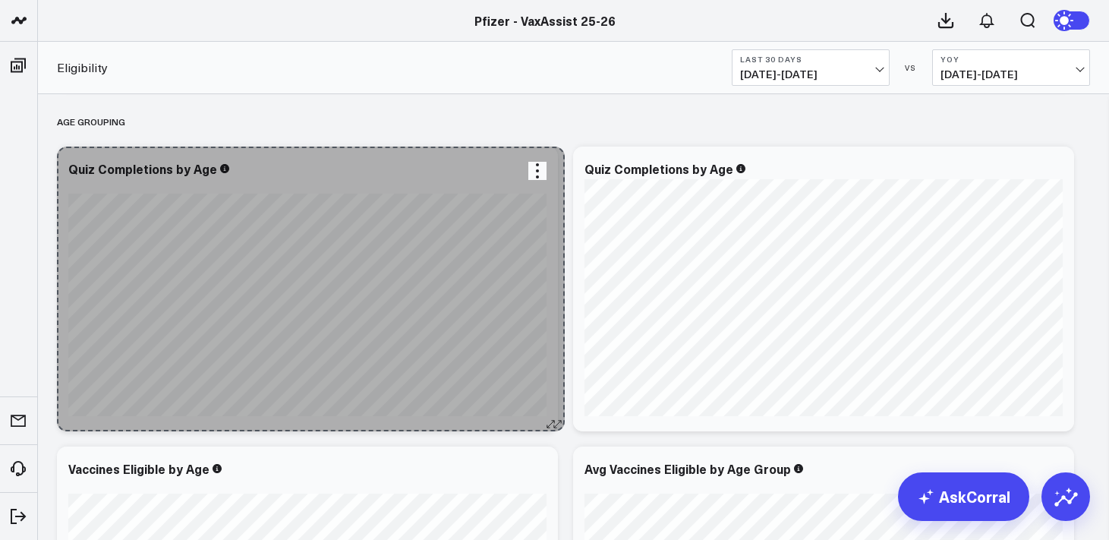
click at [556, 417] on button at bounding box center [550, 423] width 15 height 15
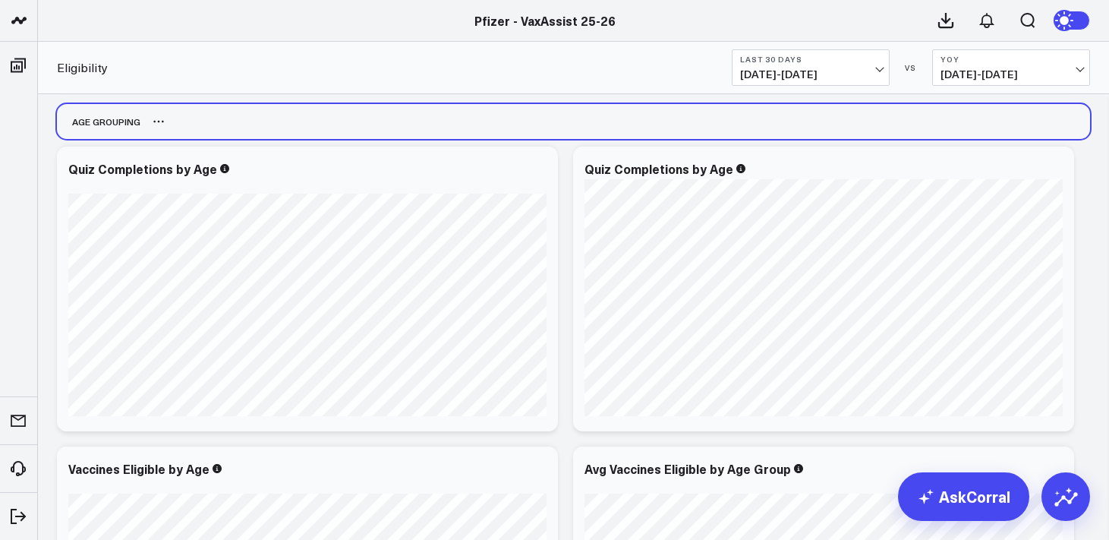
click at [380, 135] on div "Age Grouping" at bounding box center [573, 121] width 1033 height 35
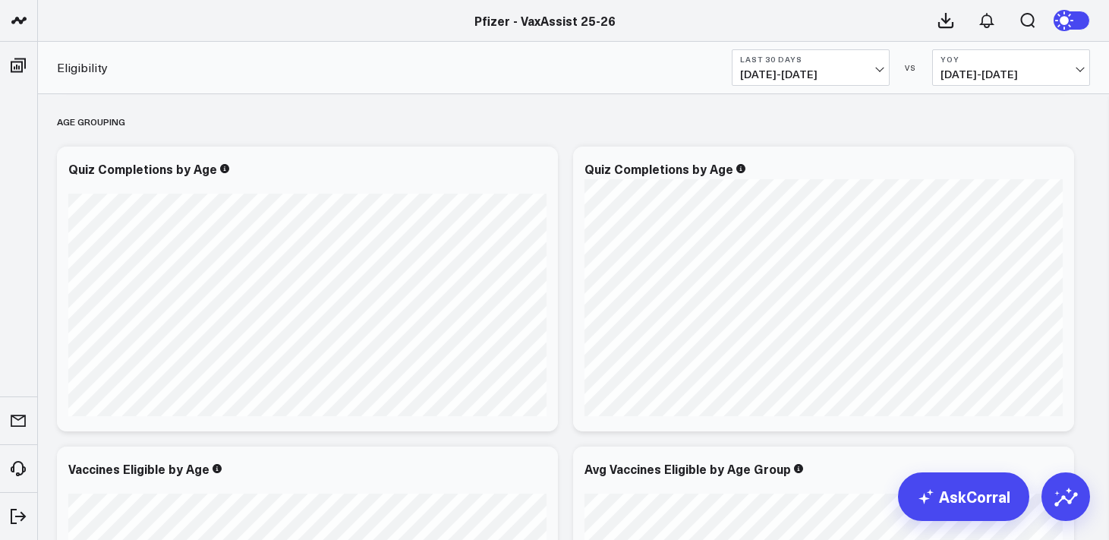
click at [49, 291] on div "Overview Copy link to widget Ask support Comment Export PNG Eligibility Quiz Co…" at bounding box center [573, 163] width 1071 height 2617
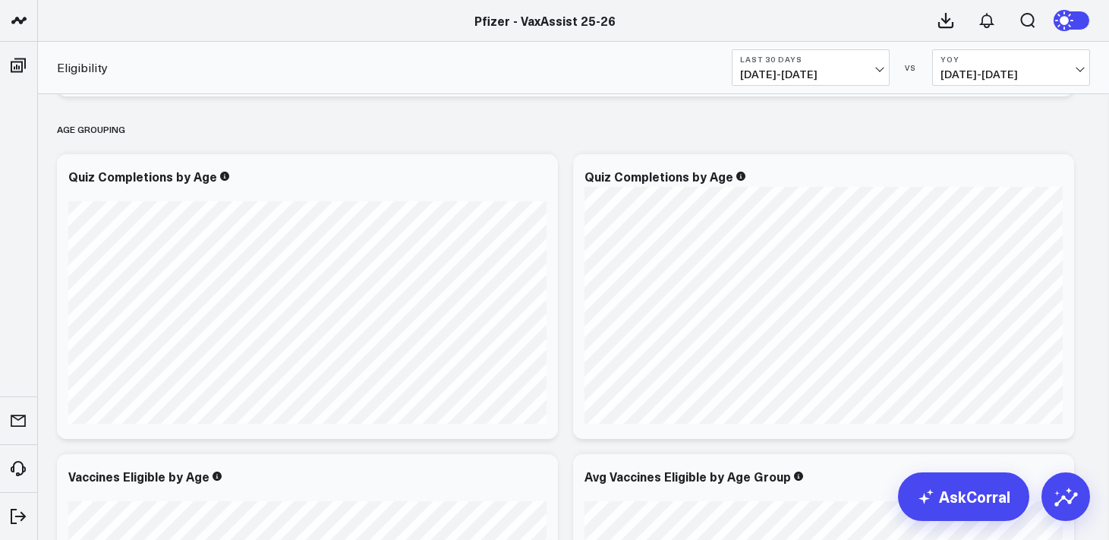
scroll to position [1227, 0]
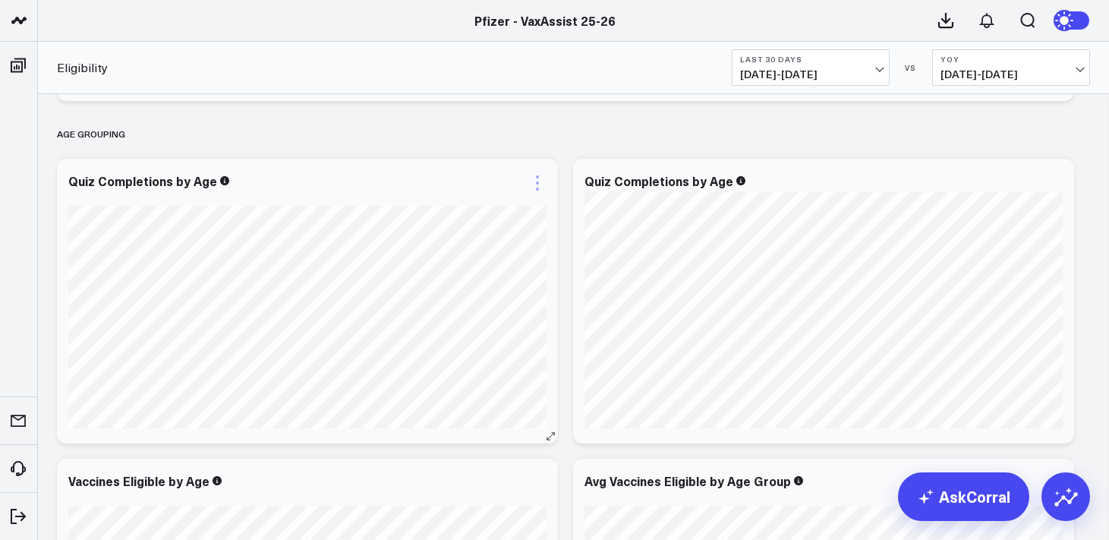
click at [538, 183] on icon at bounding box center [537, 182] width 3 height 3
click at [467, 298] on link "Export PNG" at bounding box center [475, 296] width 110 height 14
click at [946, 19] on icon at bounding box center [946, 21] width 14 height 14
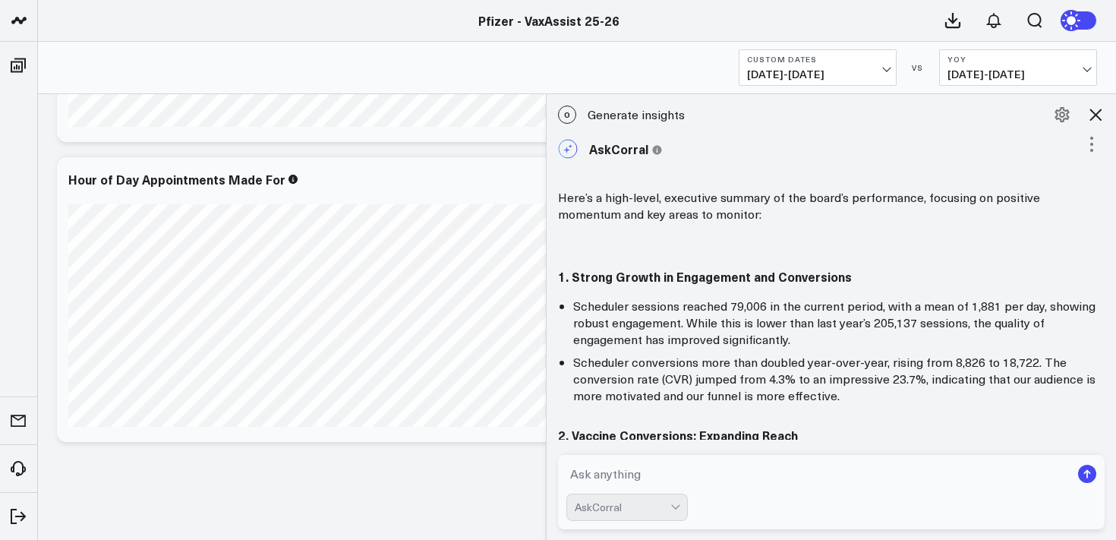
scroll to position [290, 0]
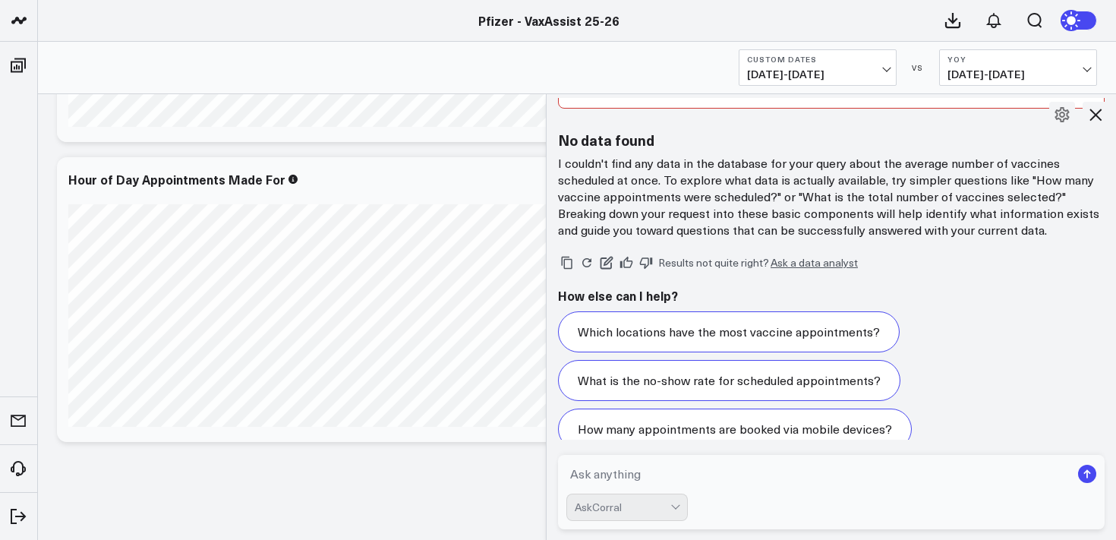
click at [1001, 71] on span "[DATE] - [DATE]" at bounding box center [1017, 74] width 141 height 12
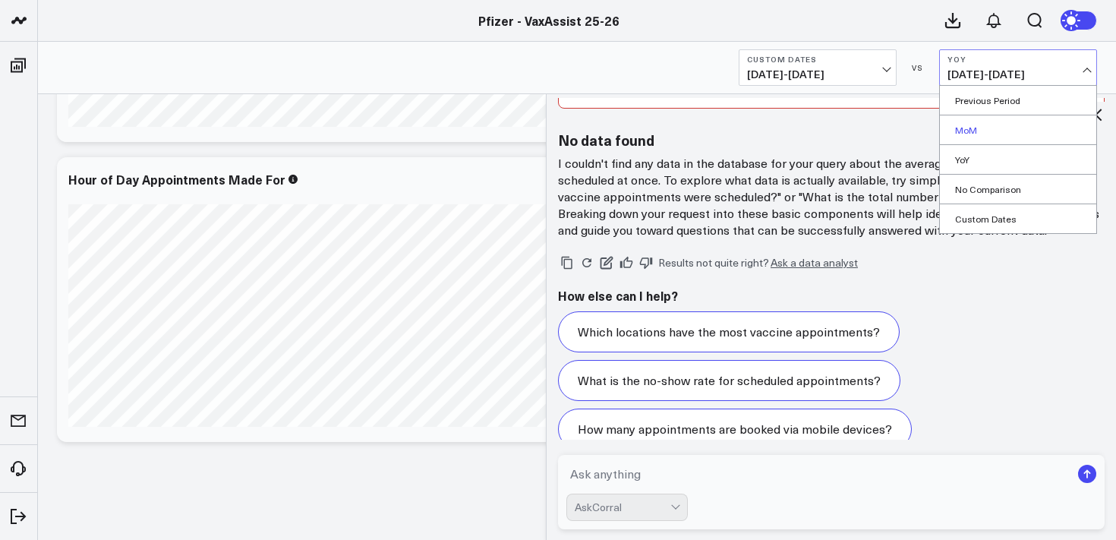
click at [972, 129] on link "MoM" at bounding box center [1018, 129] width 156 height 29
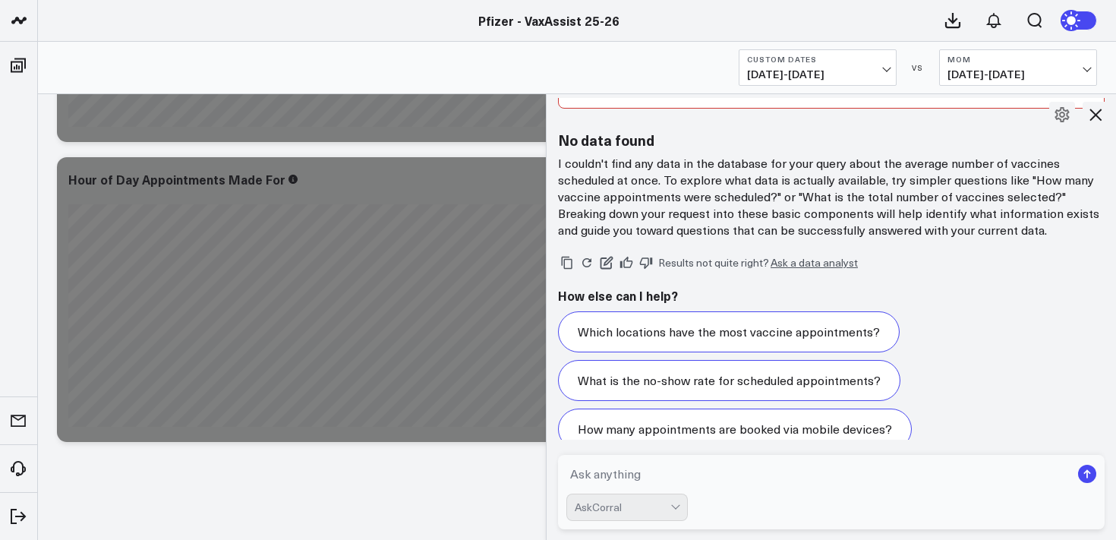
click at [1096, 112] on icon at bounding box center [1095, 114] width 18 height 18
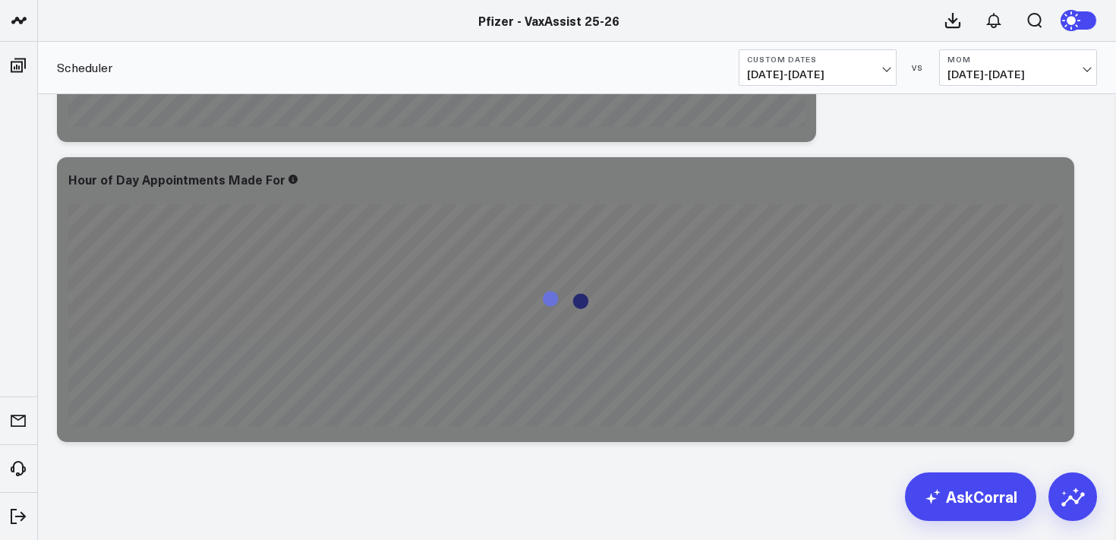
click at [1046, 75] on span "[DATE] - [DATE]" at bounding box center [1017, 74] width 141 height 12
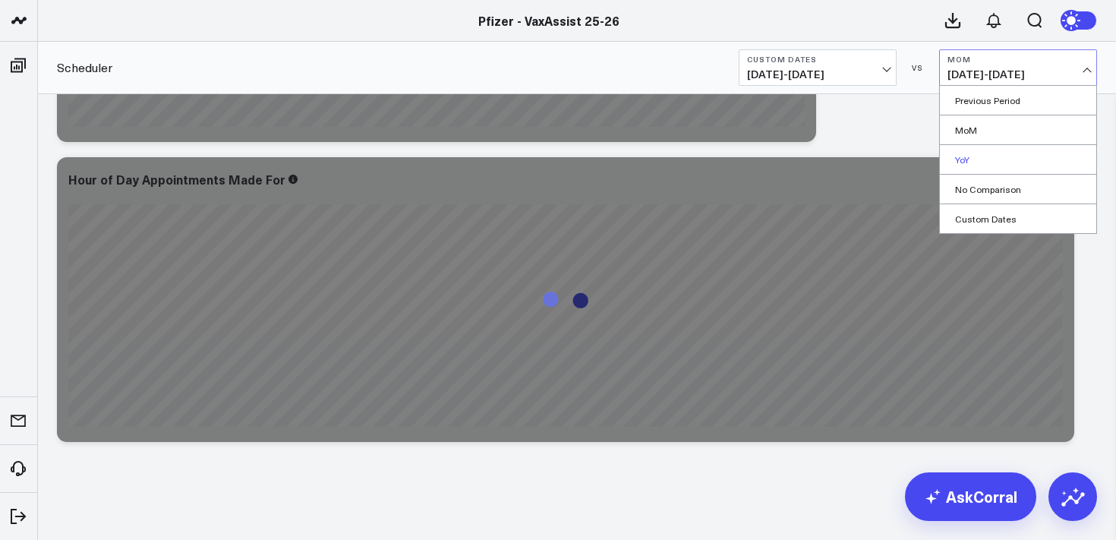
click at [964, 152] on link "YoY" at bounding box center [1018, 159] width 156 height 29
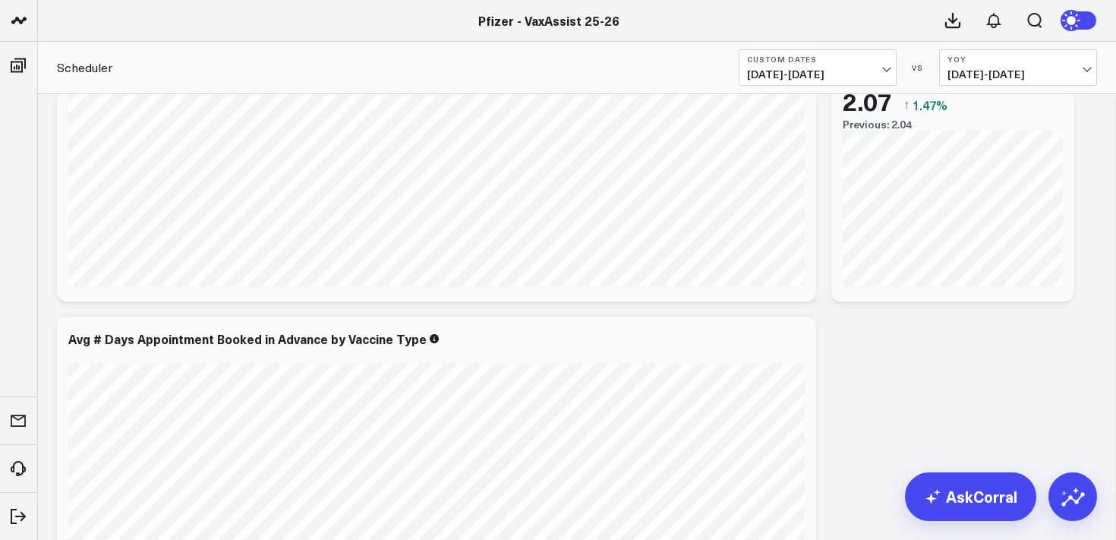
scroll to position [4725, 0]
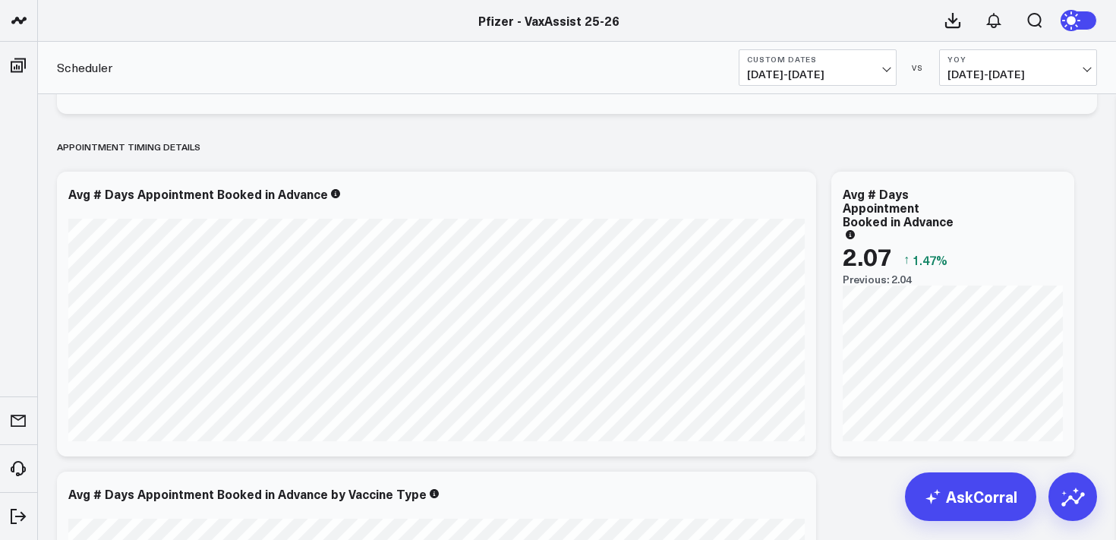
click at [835, 76] on span "[DATE] - [DATE]" at bounding box center [817, 74] width 141 height 12
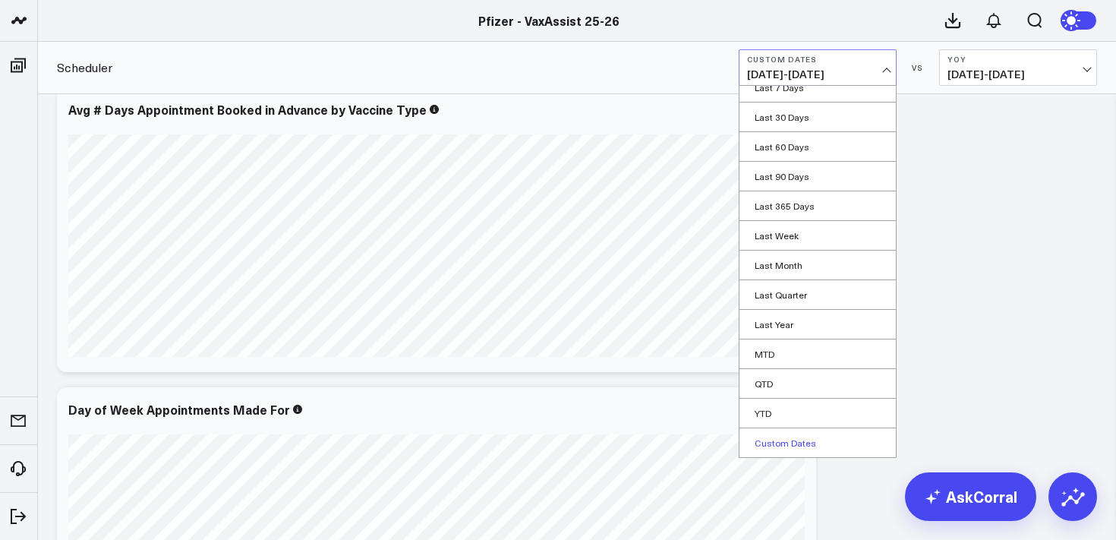
scroll to position [5223, 0]
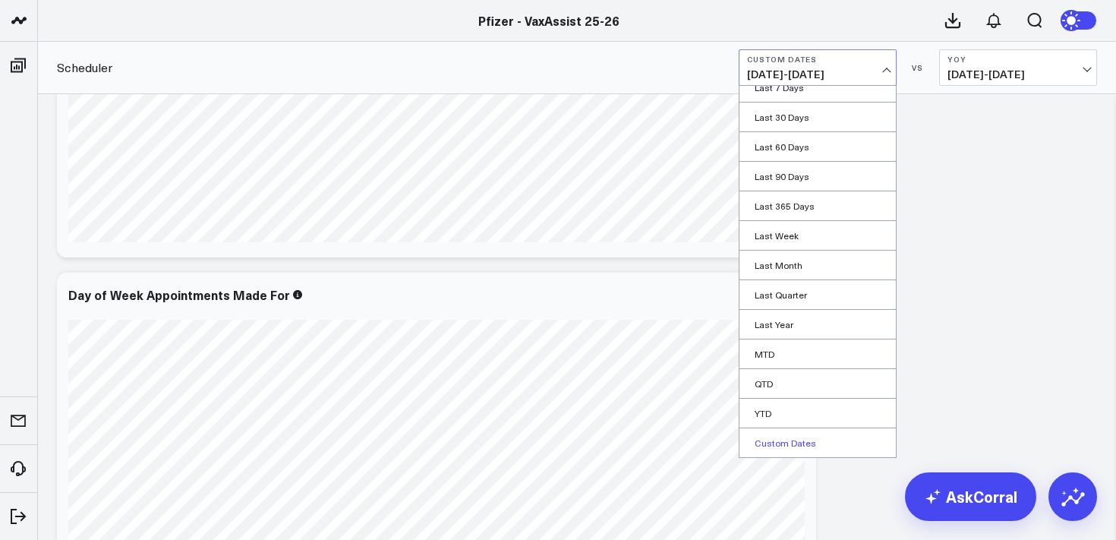
click at [792, 443] on link "Custom Dates" at bounding box center [817, 442] width 156 height 29
select select "8"
select select "2025"
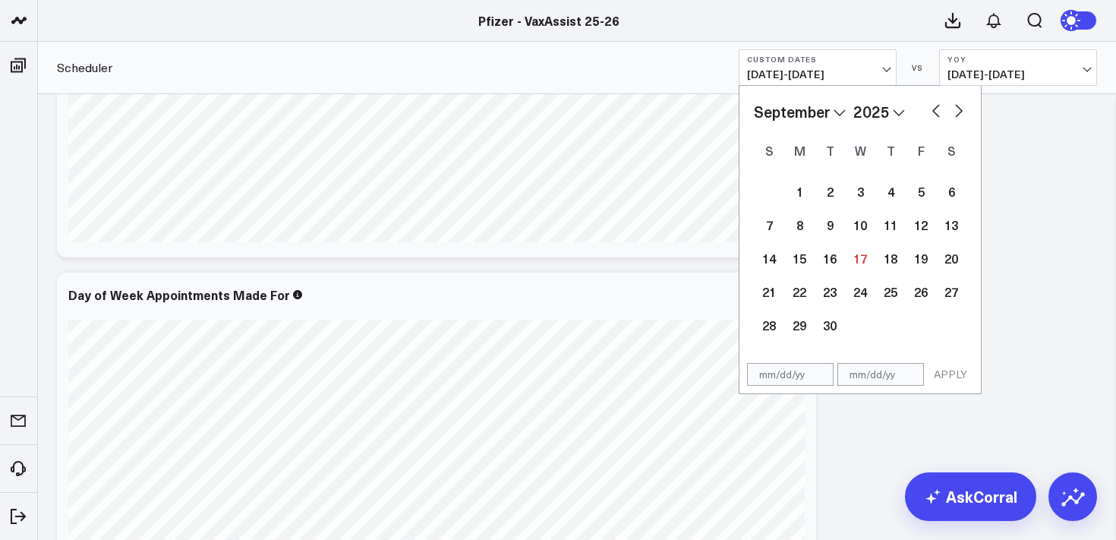
click at [935, 113] on button "button" at bounding box center [935, 109] width 15 height 18
select select "7"
select select "2025"
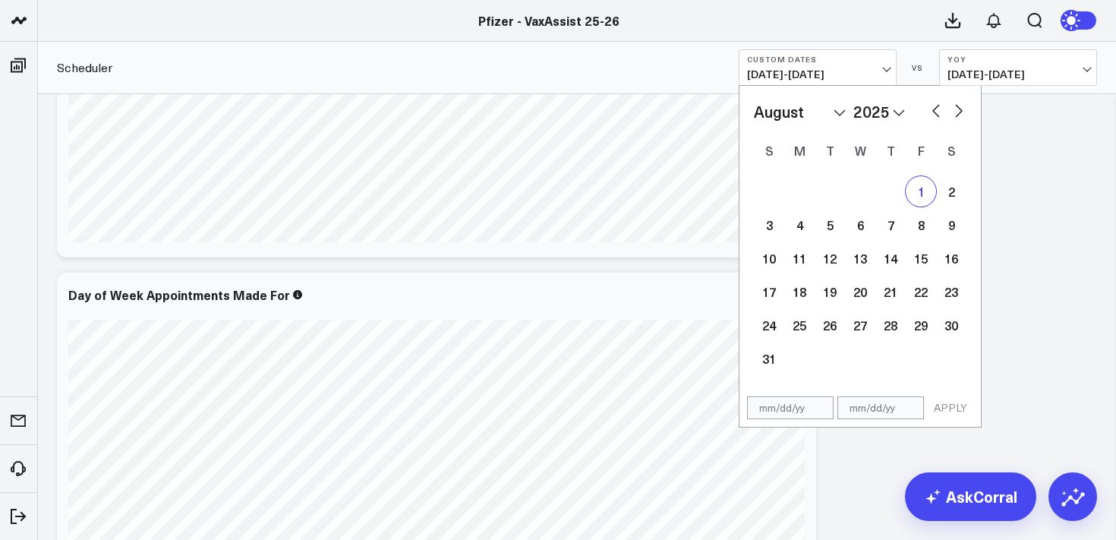
click at [921, 180] on div "1" at bounding box center [920, 191] width 30 height 30
type input "[DATE]"
select select "7"
select select "2025"
click at [956, 113] on button "button" at bounding box center [958, 109] width 15 height 18
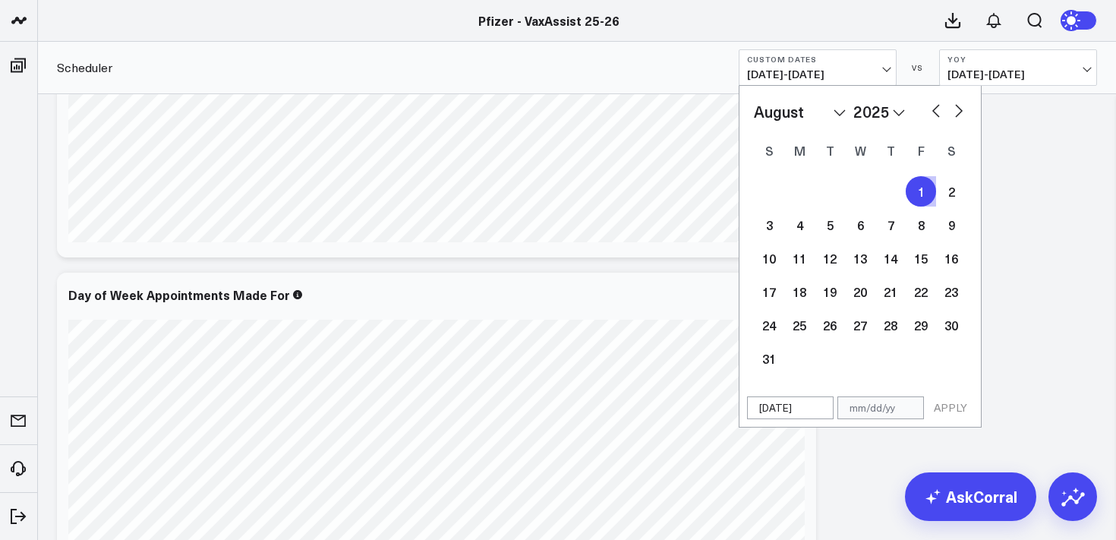
select select "8"
select select "2025"
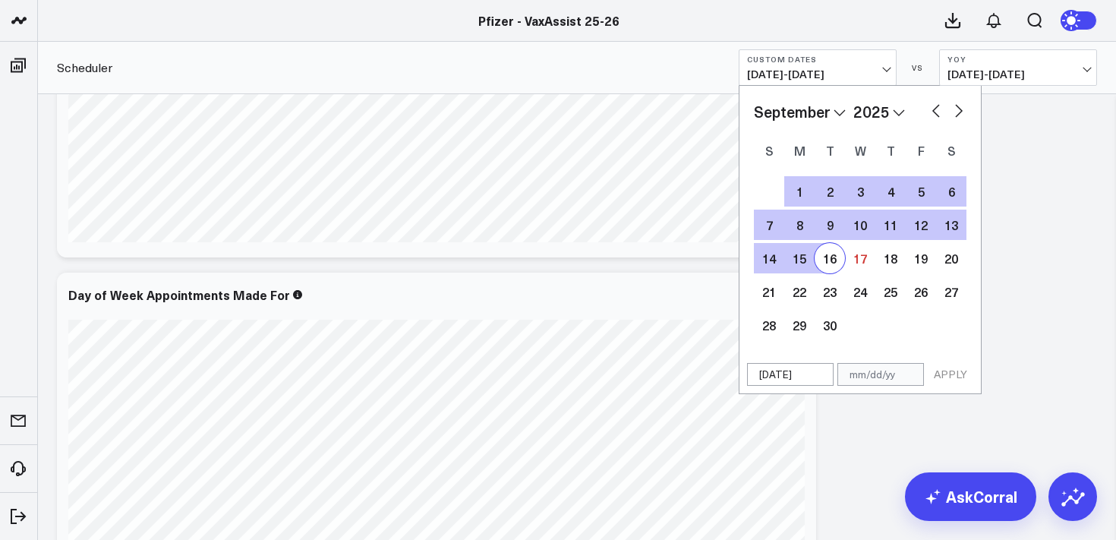
click at [834, 265] on div "16" at bounding box center [829, 258] width 30 height 30
type input "[DATE]"
select select "8"
select select "2025"
drag, startPoint x: 953, startPoint y: 379, endPoint x: 1082, endPoint y: 54, distance: 349.5
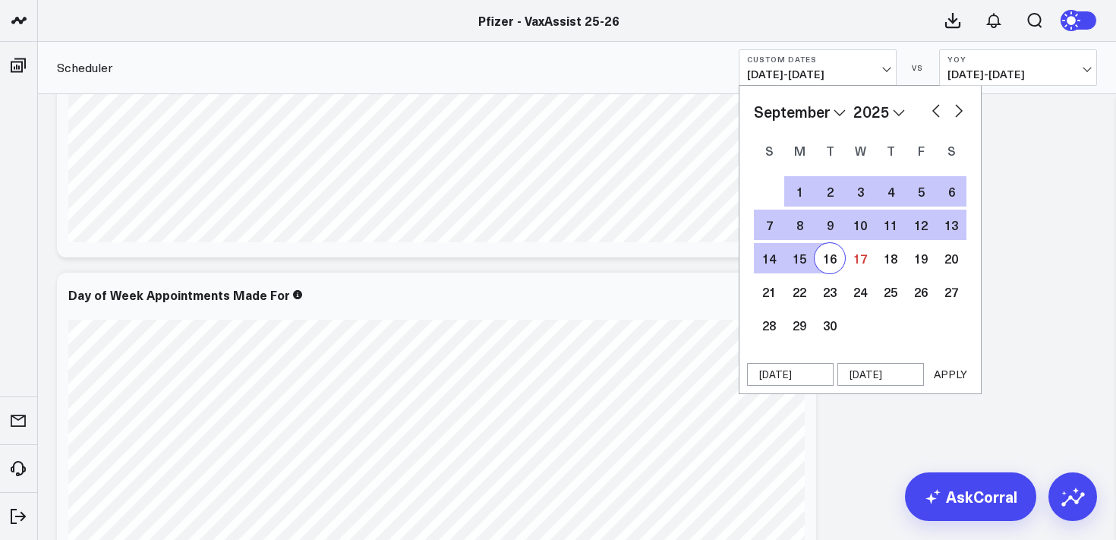
click at [953, 377] on button "APPLY" at bounding box center [950, 374] width 46 height 23
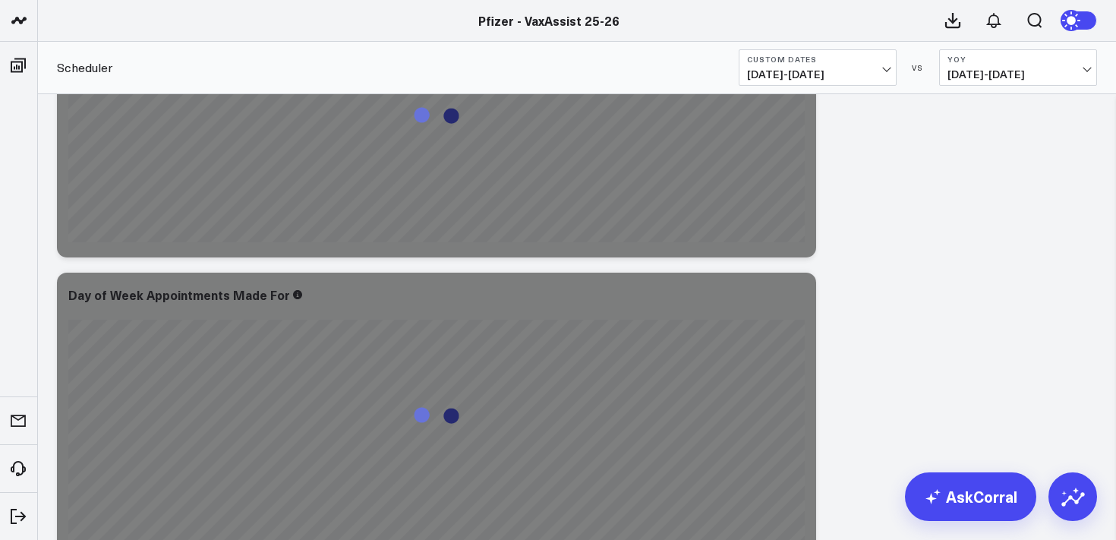
click at [1046, 55] on b "YoY" at bounding box center [1017, 59] width 141 height 9
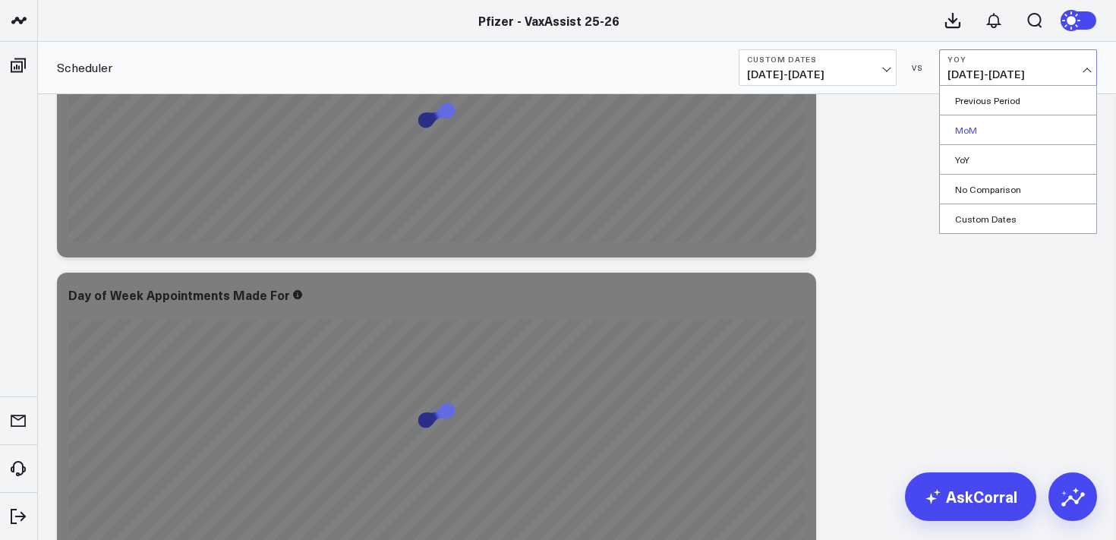
click at [962, 127] on link "MoM" at bounding box center [1018, 129] width 156 height 29
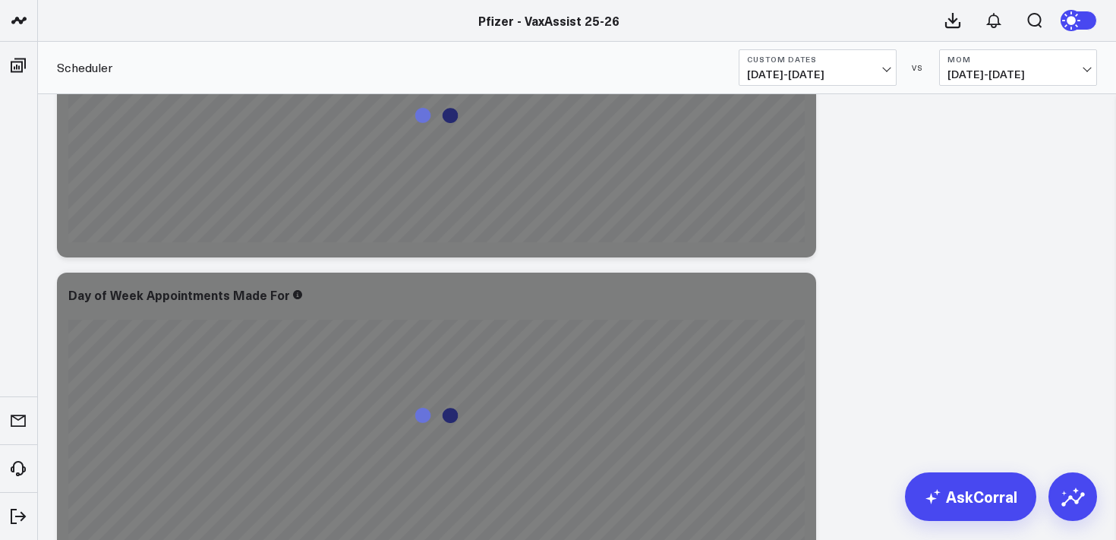
drag, startPoint x: 1016, startPoint y: 65, endPoint x: 1014, endPoint y: 83, distance: 19.1
click at [1016, 65] on button "MoM [DEMOGRAPHIC_DATA][DATE] - [DATE]" at bounding box center [1018, 67] width 158 height 36
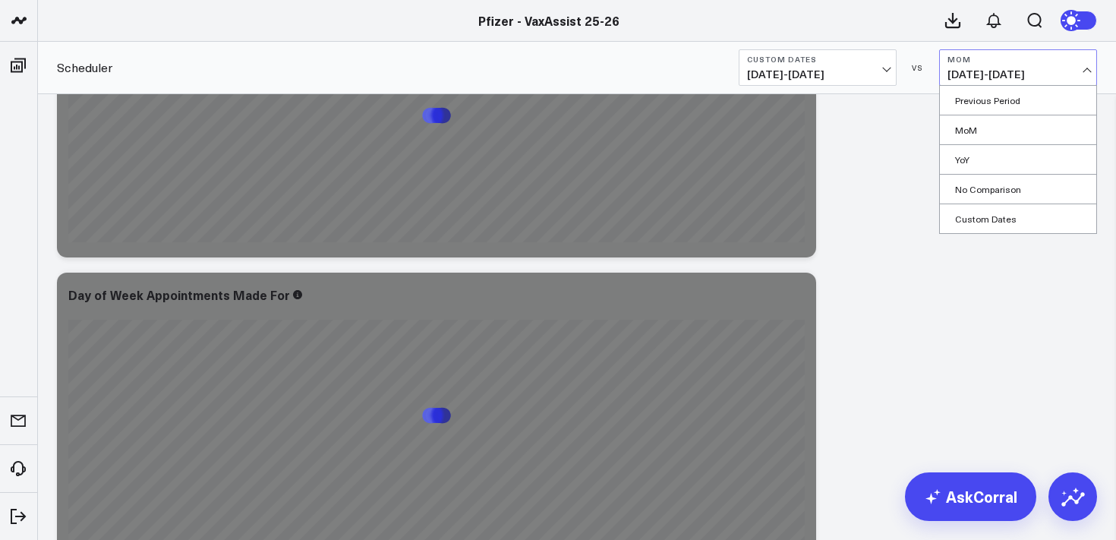
drag, startPoint x: 971, startPoint y: 157, endPoint x: 998, endPoint y: 175, distance: 32.4
click at [971, 157] on link "YoY" at bounding box center [1018, 159] width 156 height 29
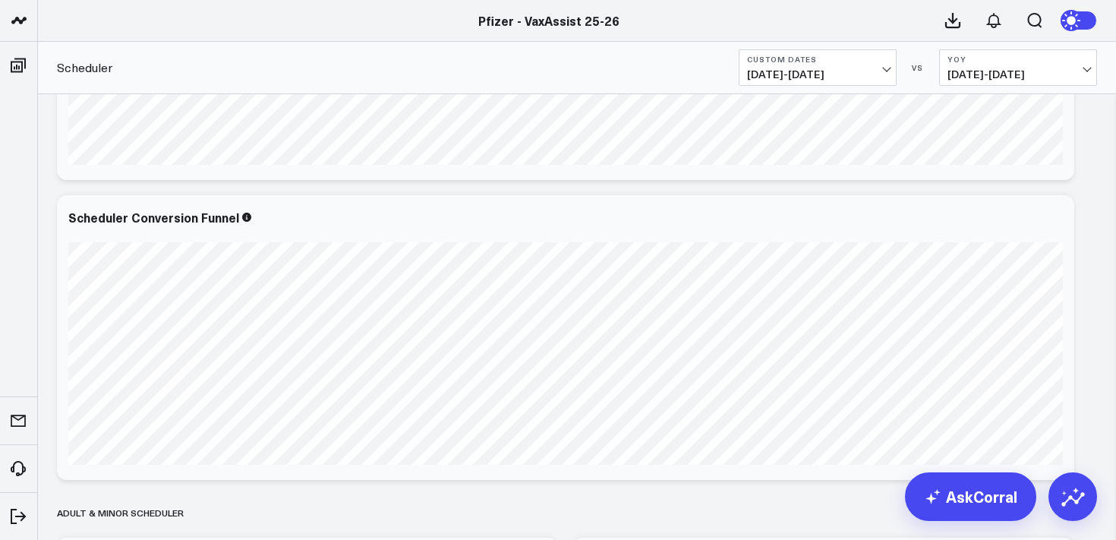
scroll to position [1192, 0]
